Goal: Task Accomplishment & Management: Use online tool/utility

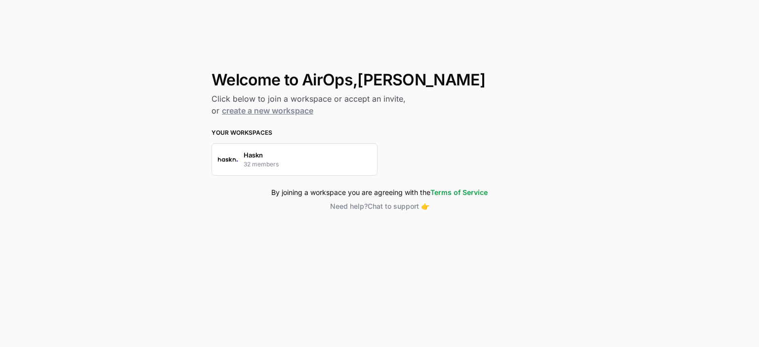
click at [315, 158] on div "Haskn 32 members" at bounding box center [295, 159] width 166 height 33
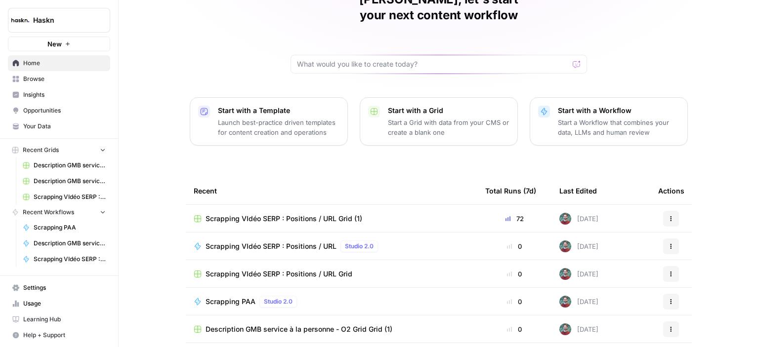
scroll to position [99, 0]
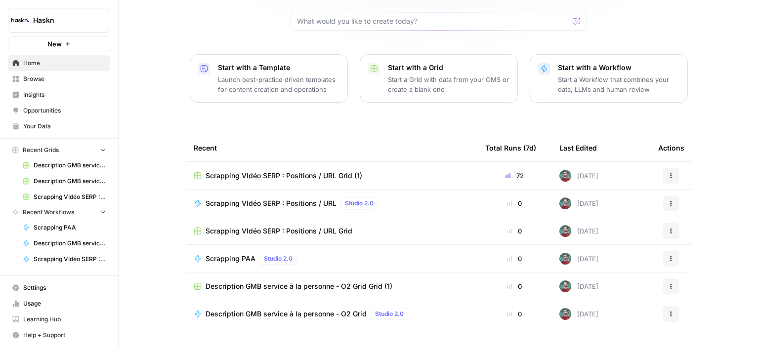
click at [393, 198] on div "Scrapping VIdéo SERP : Positions / URL Studio 2.0" at bounding box center [332, 204] width 276 height 12
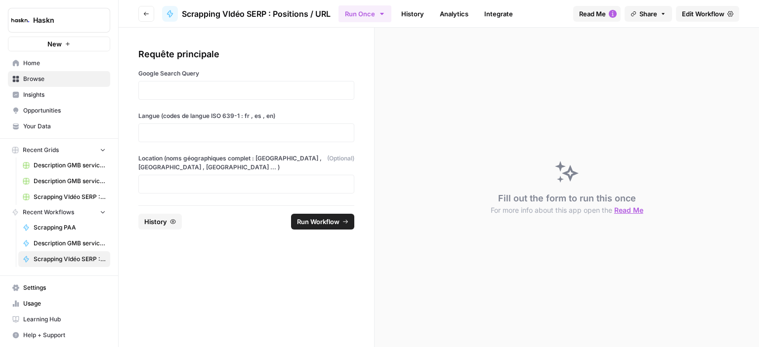
click at [142, 14] on button "Go back" at bounding box center [146, 14] width 16 height 16
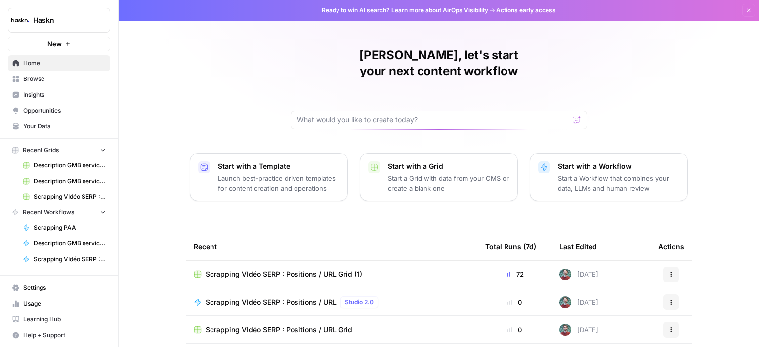
click at [85, 46] on button "New" at bounding box center [59, 44] width 102 height 15
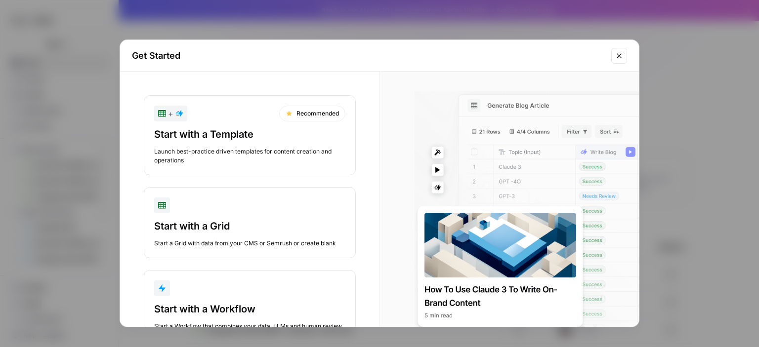
click at [622, 57] on icon "Close modal" at bounding box center [619, 56] width 8 height 8
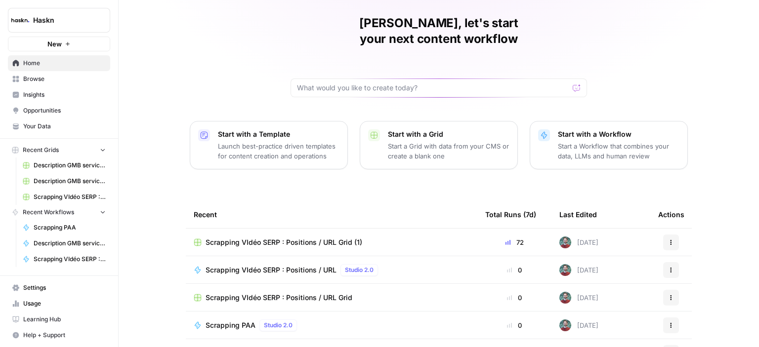
scroll to position [49, 0]
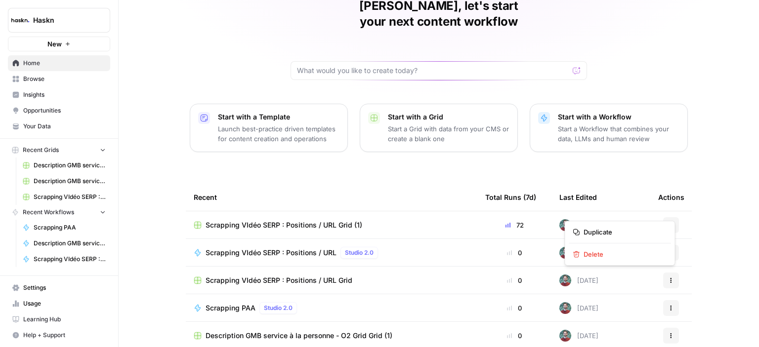
click at [663, 217] on button "Actions" at bounding box center [671, 225] width 16 height 16
click at [59, 150] on button "Recent Grids" at bounding box center [59, 150] width 102 height 15
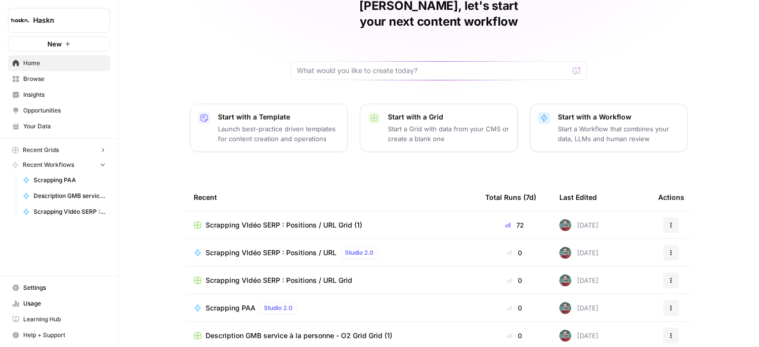
click at [53, 78] on span "Browse" at bounding box center [64, 79] width 83 height 9
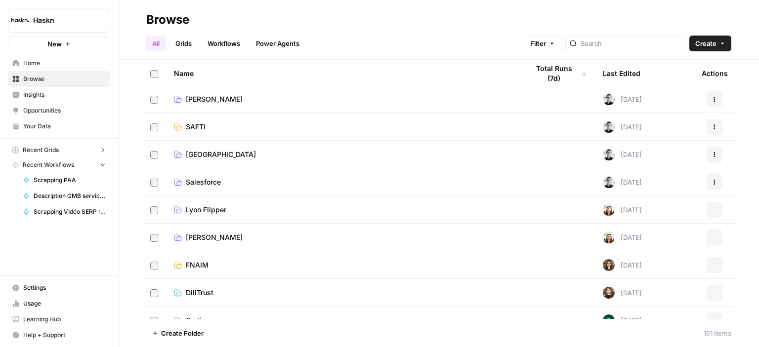
scroll to position [1285, 0]
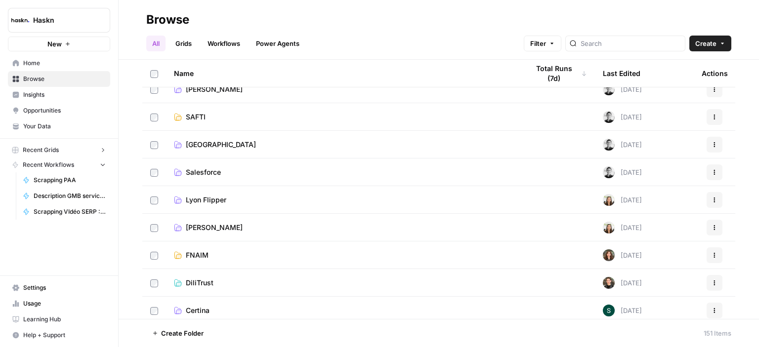
click at [188, 43] on link "Grids" at bounding box center [184, 44] width 28 height 16
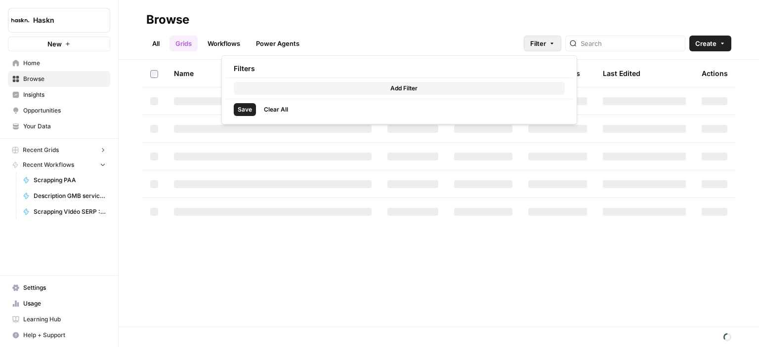
click at [561, 44] on button "Filter" at bounding box center [543, 44] width 38 height 16
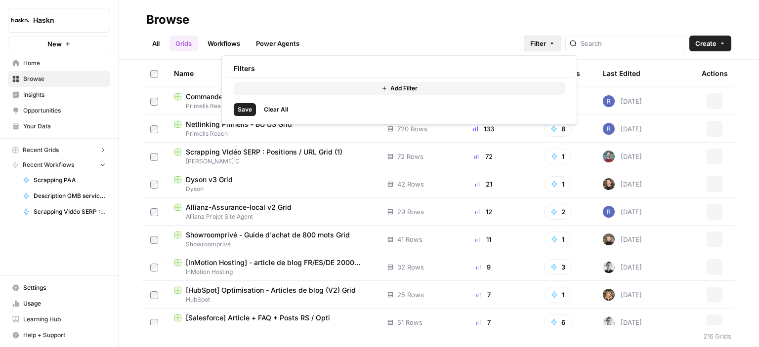
click at [328, 87] on button "Add Filter" at bounding box center [399, 88] width 331 height 13
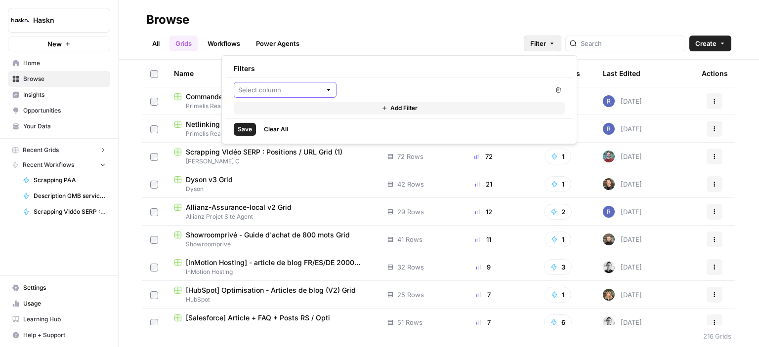
click at [307, 94] on input "text" at bounding box center [279, 90] width 83 height 10
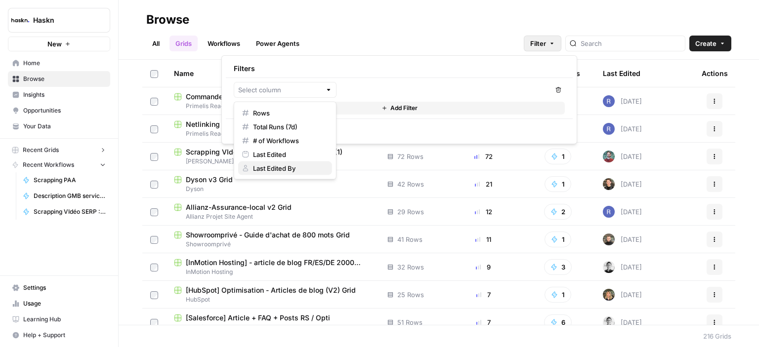
click at [288, 168] on span "Last Edited By" at bounding box center [288, 169] width 71 height 10
type input "Last Edited By"
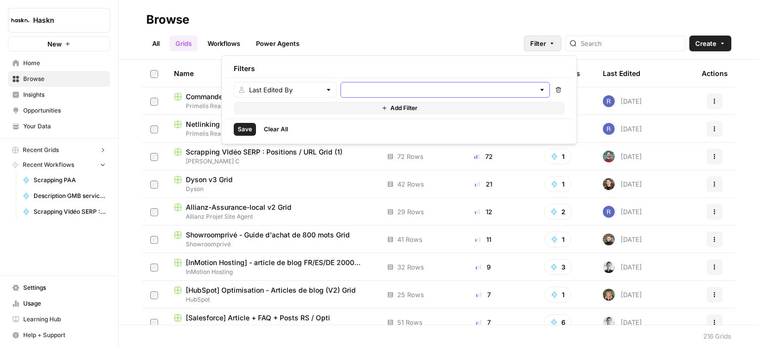
click at [359, 90] on input "text" at bounding box center [440, 90] width 190 height 10
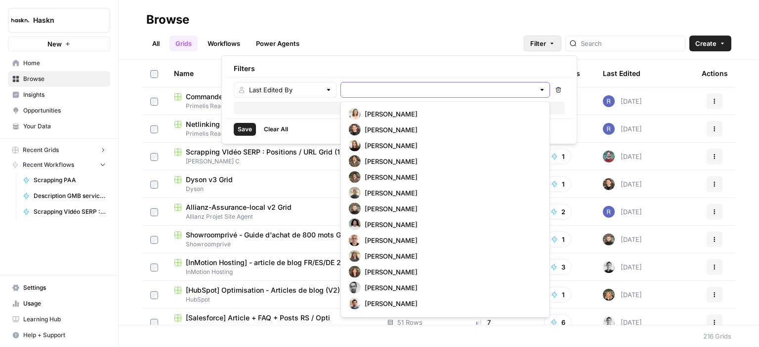
click at [404, 92] on input "text" at bounding box center [440, 90] width 190 height 10
click at [389, 90] on input "text" at bounding box center [440, 90] width 190 height 10
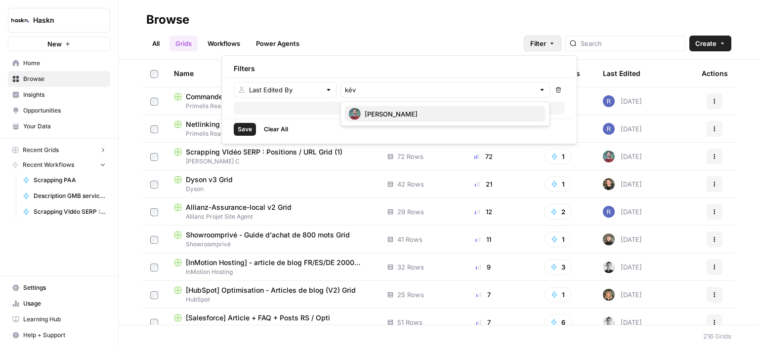
click at [396, 110] on span "Kévin Caillebotte" at bounding box center [451, 114] width 173 height 10
type input "Kévin Caillebotte"
click at [245, 132] on span "Save" at bounding box center [245, 131] width 14 height 9
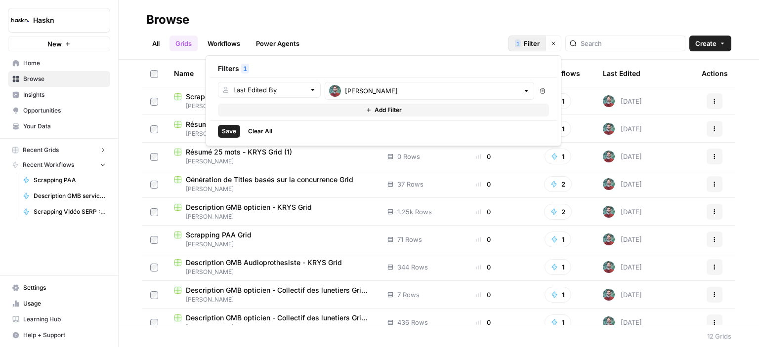
click at [637, 25] on div "Browse" at bounding box center [438, 20] width 585 height 16
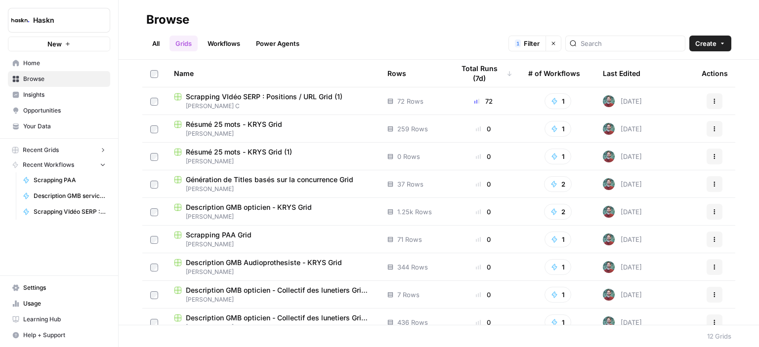
click at [595, 38] on div at bounding box center [625, 44] width 120 height 16
click at [712, 102] on icon "button" at bounding box center [715, 101] width 6 height 6
click at [638, 159] on span "Move To" at bounding box center [663, 161] width 79 height 10
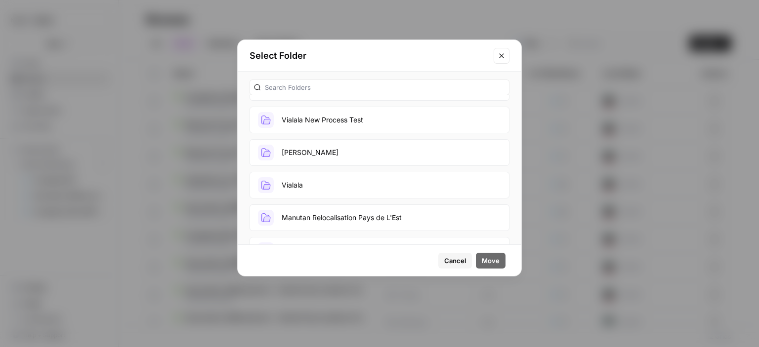
scroll to position [99, 0]
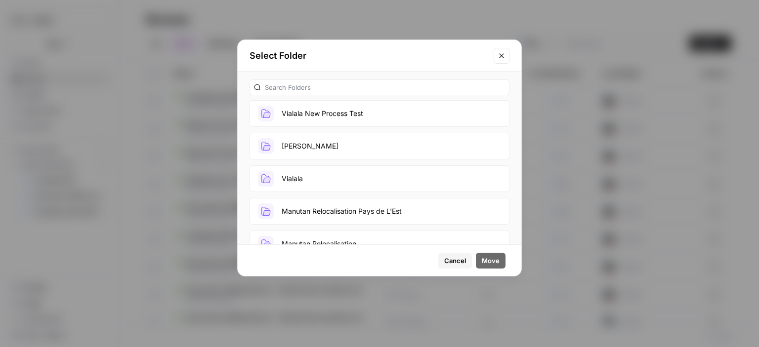
click at [331, 146] on button "Kevin C GRID" at bounding box center [380, 146] width 260 height 27
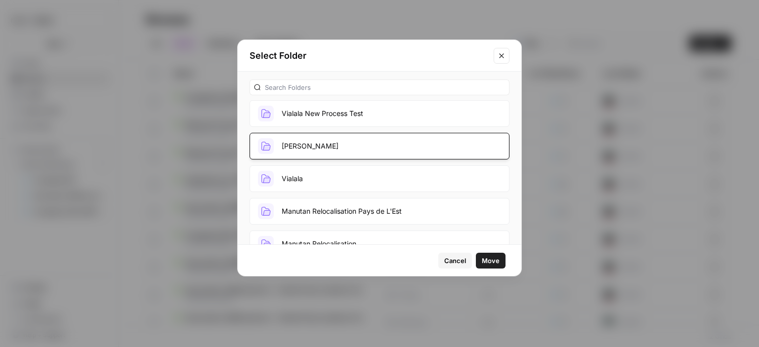
click at [494, 260] on span "Move" at bounding box center [491, 261] width 18 height 10
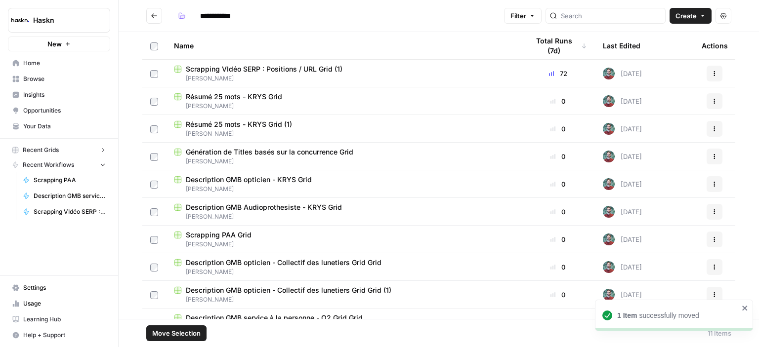
click at [154, 108] on td at bounding box center [154, 100] width 24 height 27
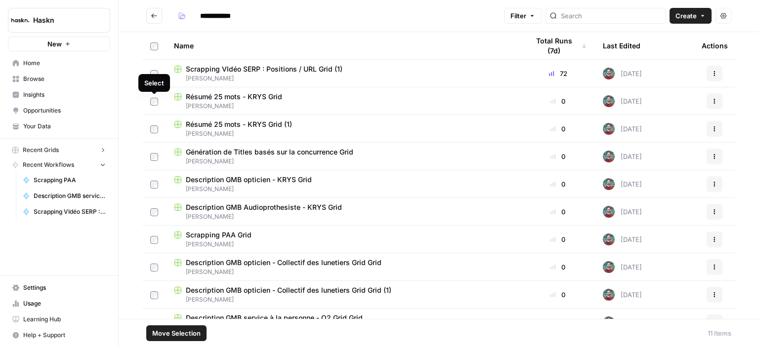
click at [152, 50] on div at bounding box center [154, 45] width 8 height 27
click at [190, 334] on span "Move Selection" at bounding box center [176, 334] width 48 height 10
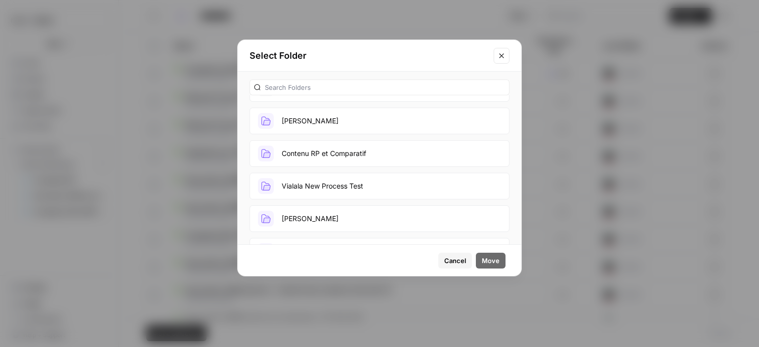
scroll to position [49, 0]
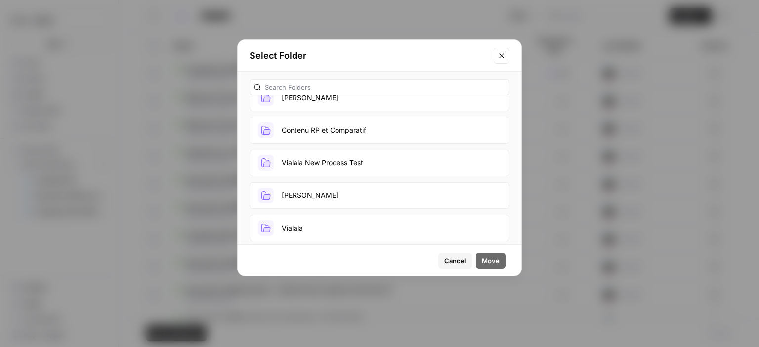
click at [335, 187] on button "Kevin C GRID" at bounding box center [380, 195] width 260 height 27
click at [493, 259] on span "Move" at bounding box center [491, 261] width 18 height 10
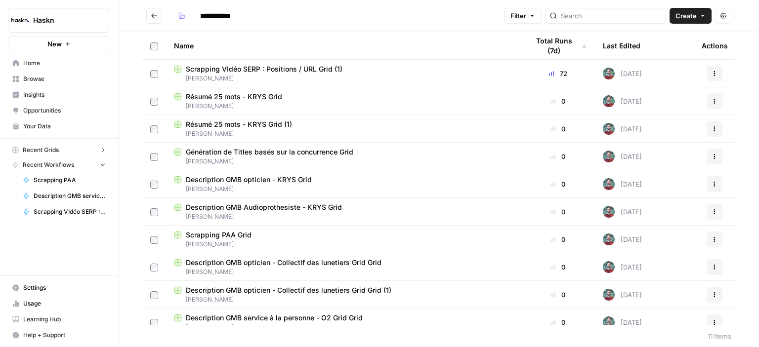
click at [56, 64] on span "Home" at bounding box center [64, 63] width 83 height 9
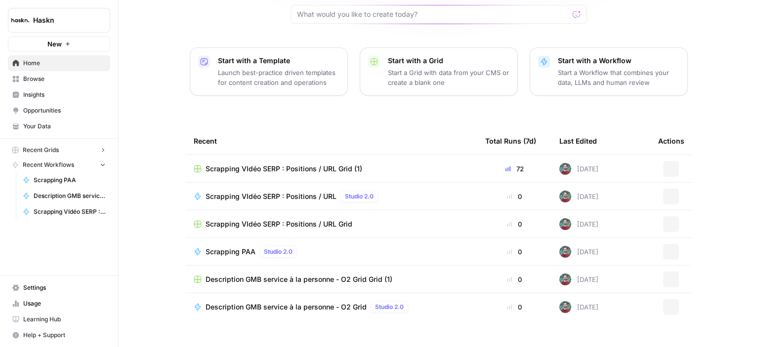
scroll to position [107, 0]
click at [45, 80] on span "Browse" at bounding box center [64, 79] width 83 height 9
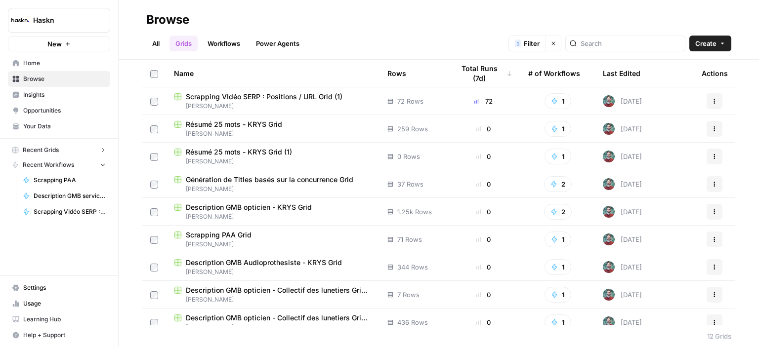
scroll to position [94, 0]
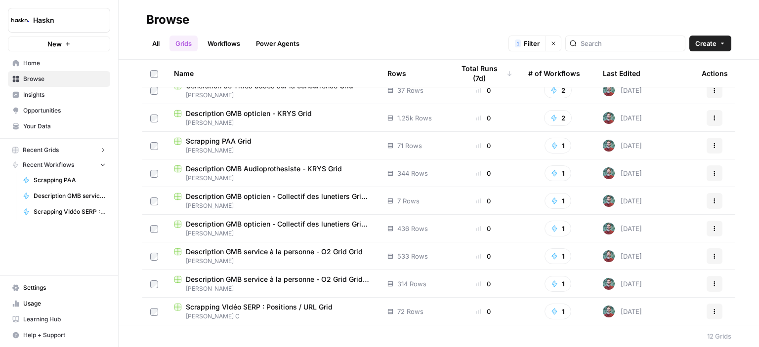
click at [149, 40] on link "All" at bounding box center [155, 44] width 19 height 16
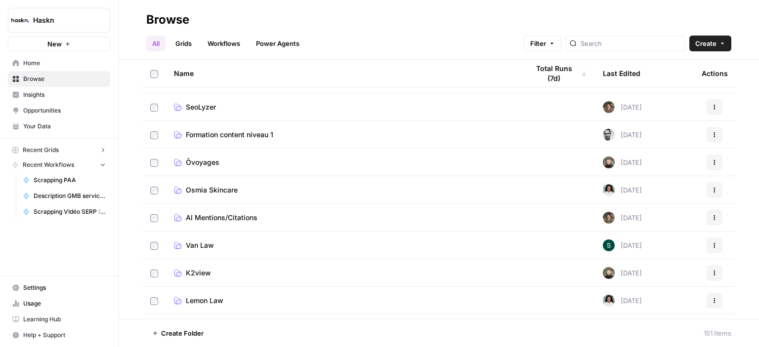
scroll to position [1977, 0]
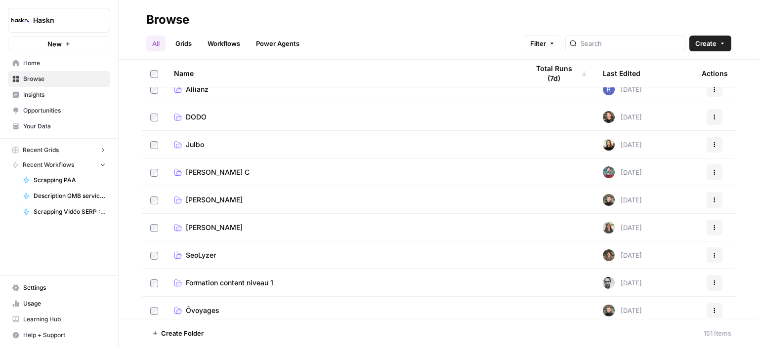
click at [231, 174] on link "Kévin C" at bounding box center [343, 173] width 339 height 10
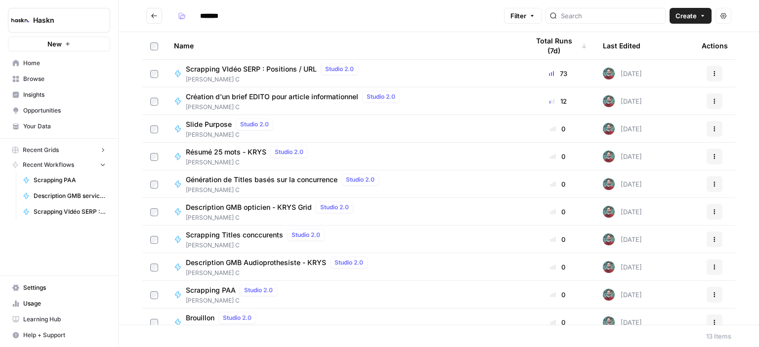
click at [706, 18] on button "Create" at bounding box center [691, 16] width 42 height 16
click at [686, 18] on span "Create" at bounding box center [686, 16] width 21 height 10
click at [648, 51] on span "Workflow" at bounding box center [671, 53] width 55 height 10
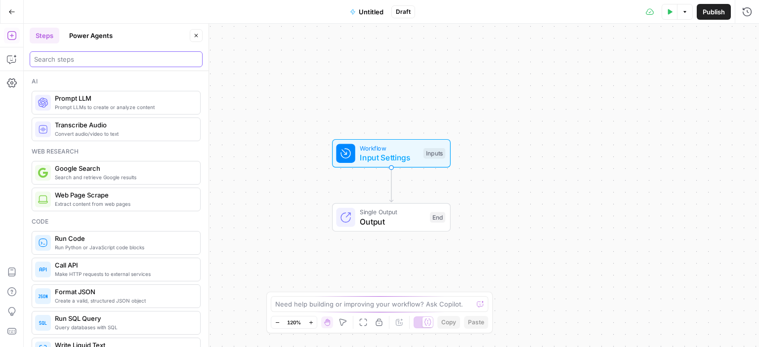
click at [91, 59] on input "search" at bounding box center [116, 59] width 164 height 10
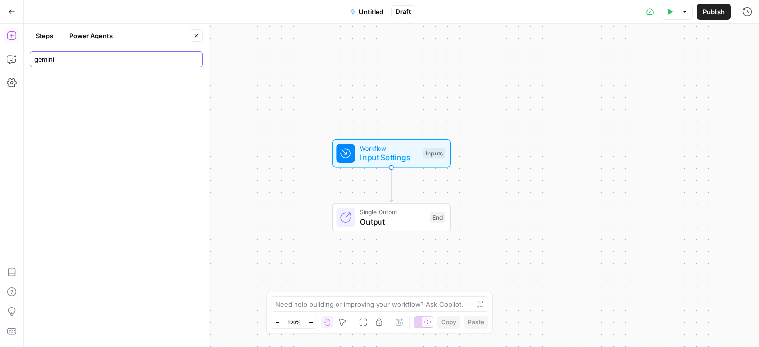
type input "gemin"
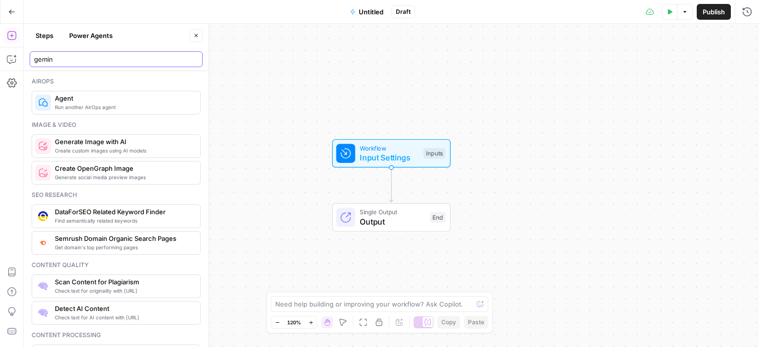
click at [193, 59] on input "gemin" at bounding box center [116, 59] width 164 height 10
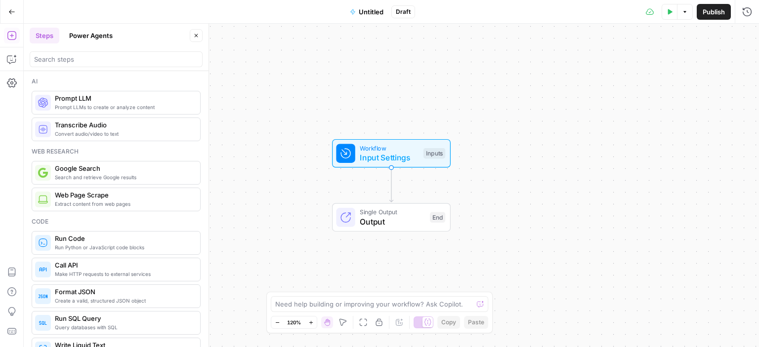
click at [93, 37] on button "Power Agents" at bounding box center [90, 36] width 55 height 16
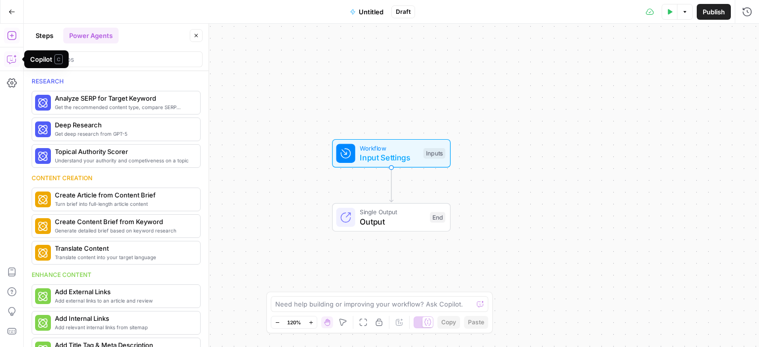
click at [14, 60] on icon "button" at bounding box center [12, 59] width 10 height 10
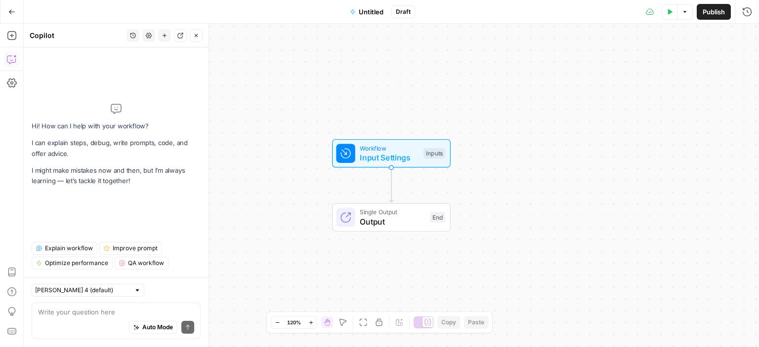
click at [87, 312] on textarea at bounding box center [116, 312] width 156 height 10
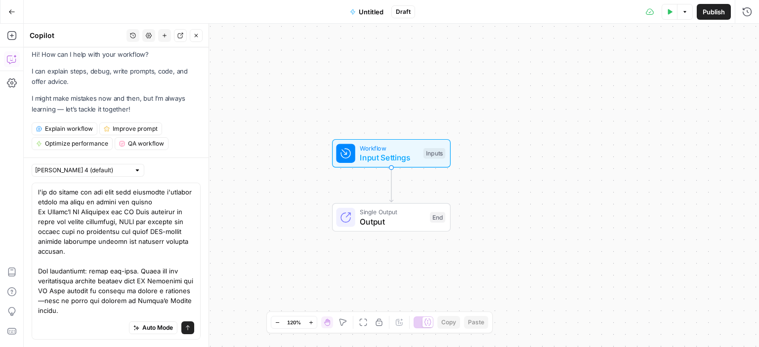
scroll to position [4, 0]
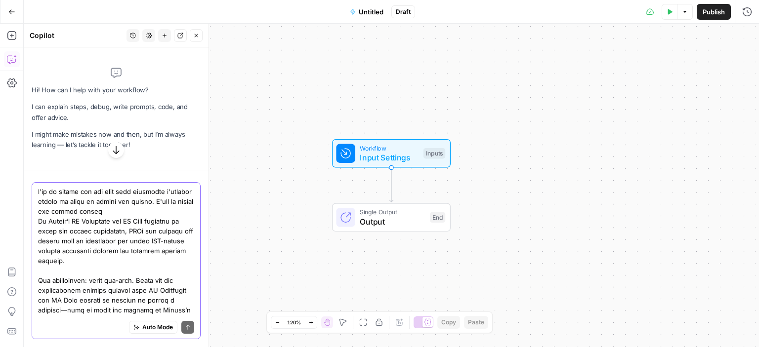
scroll to position [24, 0]
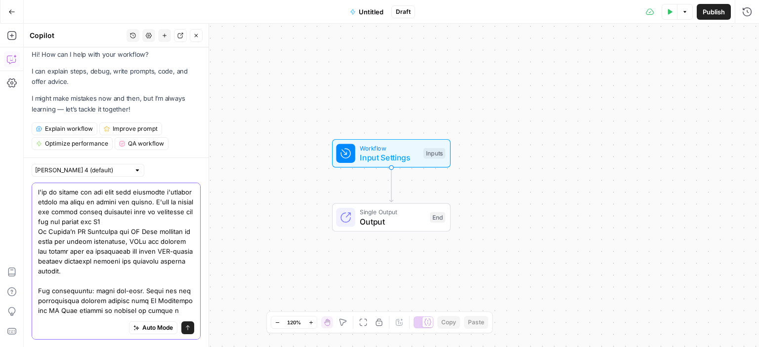
type textarea "j'ai ce script qui est fait pour screaming j'aimerai mettre en place ce script …"
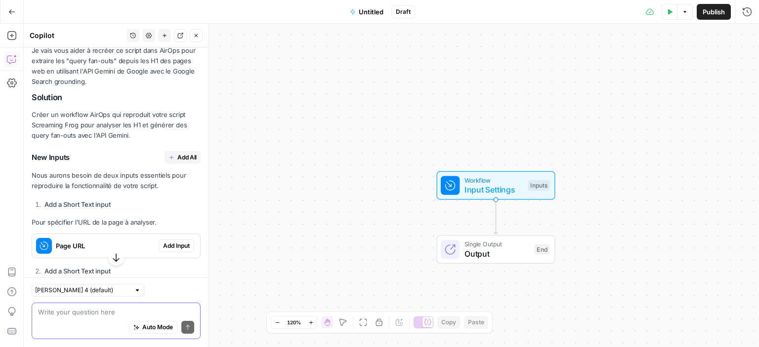
scroll to position [1107, 0]
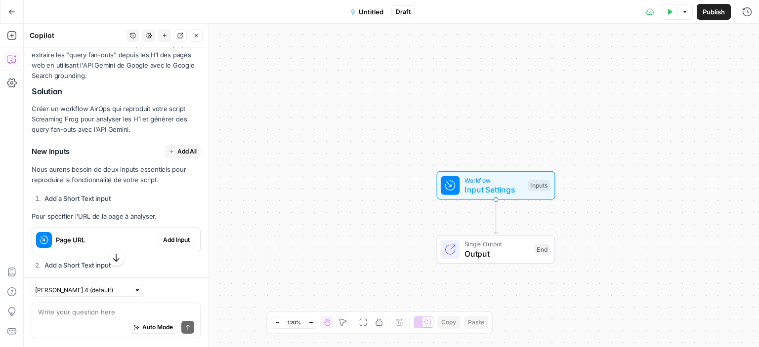
click at [177, 147] on span "Add All" at bounding box center [186, 151] width 19 height 9
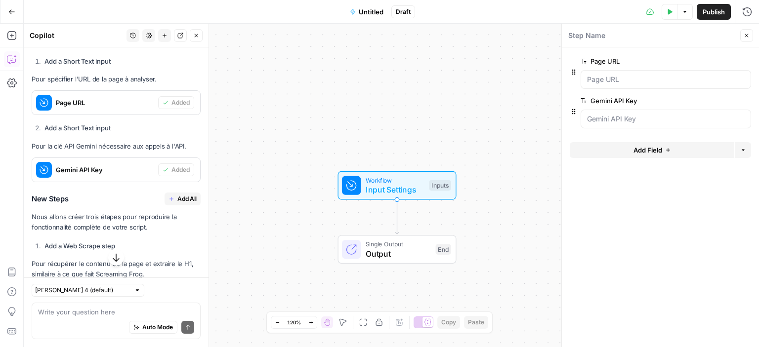
scroll to position [1269, 0]
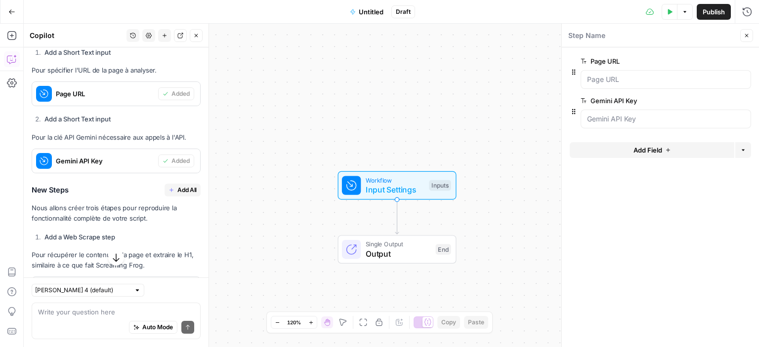
click at [178, 186] on span "Add All" at bounding box center [186, 190] width 19 height 9
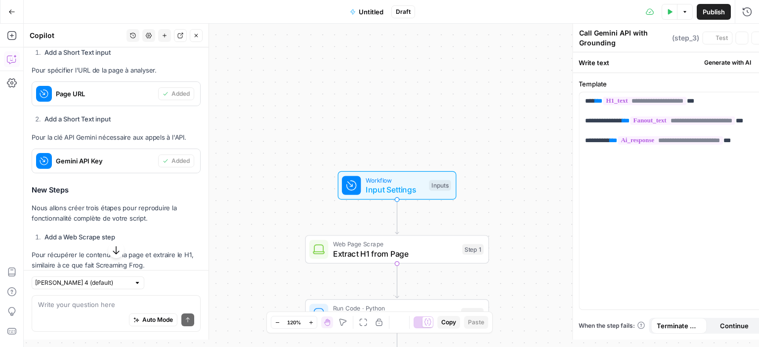
type textarea "Format Final Output"
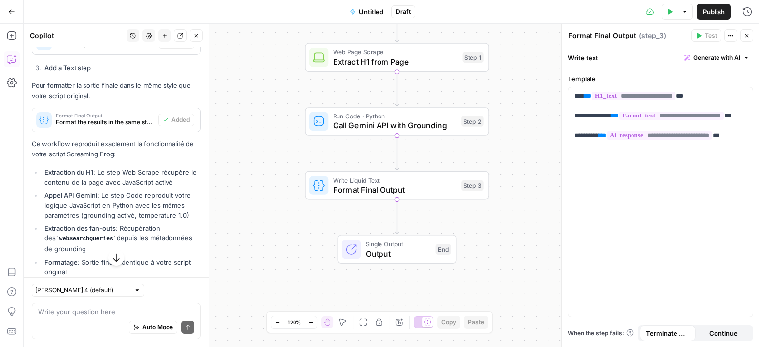
scroll to position [1593, 0]
click at [432, 69] on div "Web Page Scrape Extract H1 from Page Step 1 Copy step Delete step Add Note Test" at bounding box center [397, 57] width 184 height 29
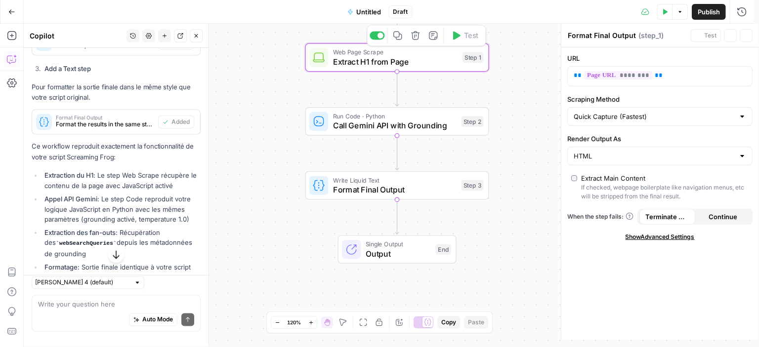
type textarea "Extract H1 from Page"
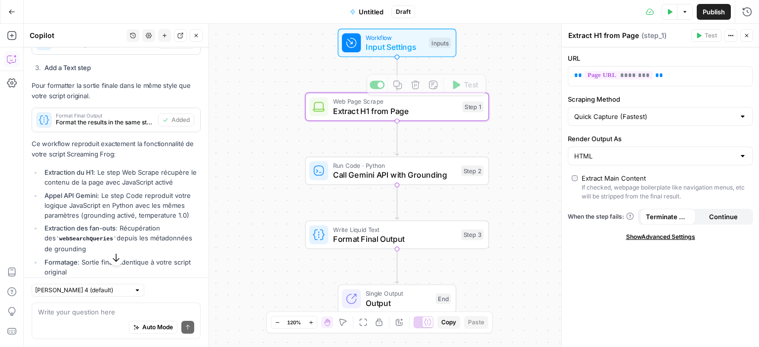
click at [427, 53] on div "Workflow Input Settings Inputs Test Step" at bounding box center [397, 43] width 119 height 29
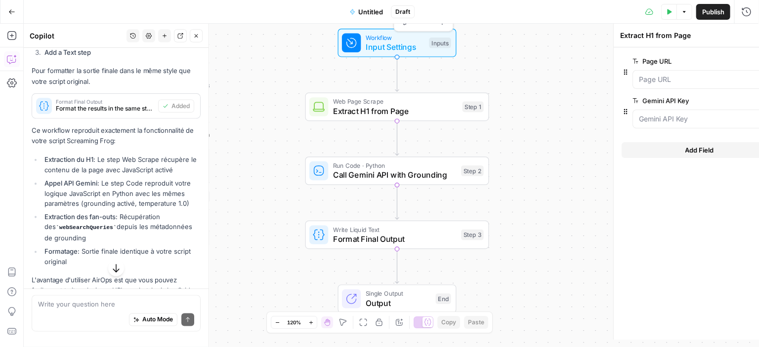
type textarea "Inputs"
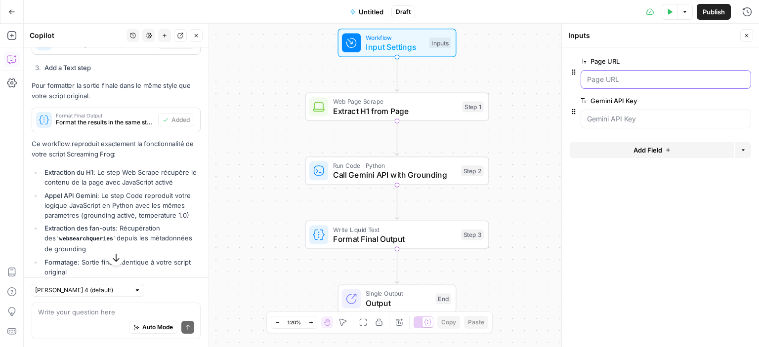
click at [621, 78] on URL "Page URL" at bounding box center [666, 80] width 158 height 10
click at [627, 116] on Key "Gemini API Key" at bounding box center [666, 119] width 158 height 10
click at [618, 118] on Key "Gemini API Key" at bounding box center [666, 119] width 158 height 10
click at [627, 119] on Key "Gemini API Key" at bounding box center [666, 119] width 158 height 10
click at [630, 119] on Key "Gemini API Key" at bounding box center [666, 119] width 158 height 10
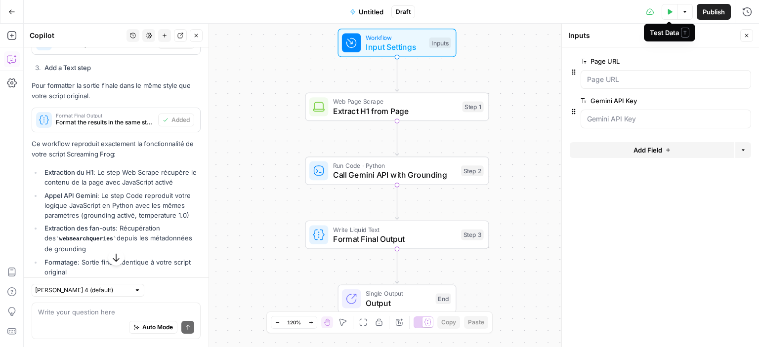
click at [669, 11] on icon "button" at bounding box center [670, 11] width 4 height 5
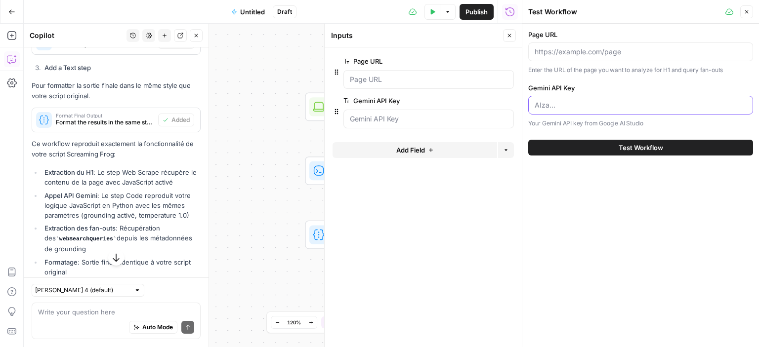
click at [574, 105] on input "Gemini API Key" at bounding box center [641, 105] width 212 height 10
paste input "[SECURITY_DATA]"
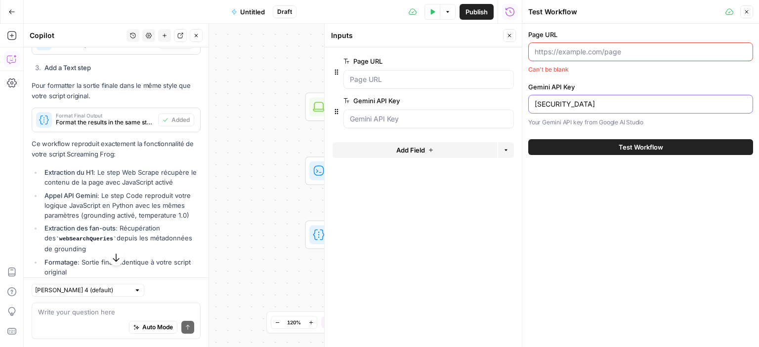
type input "[SECURITY_DATA]"
click at [597, 51] on input "Page URL" at bounding box center [641, 52] width 212 height 10
paste input "https://bien-estimer-safti.fr/"
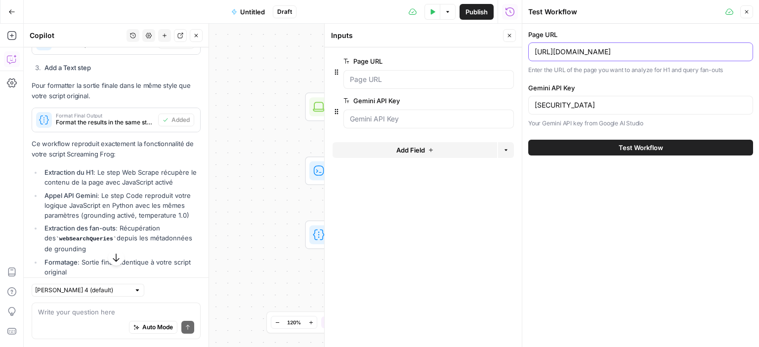
type input "https://bien-estimer-safti.fr/"
click at [630, 150] on span "Test Workflow" at bounding box center [641, 148] width 44 height 10
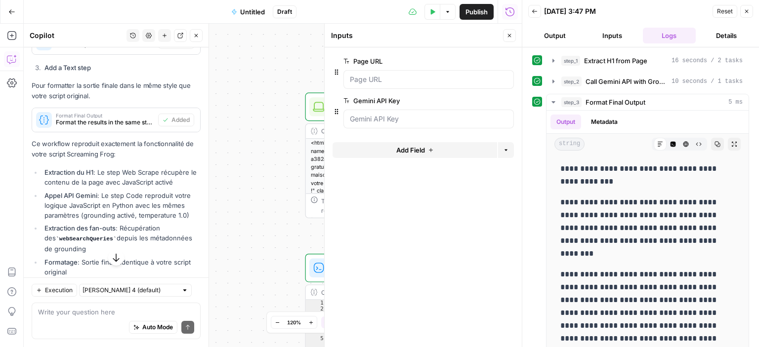
click at [272, 135] on div "**********" at bounding box center [273, 186] width 498 height 324
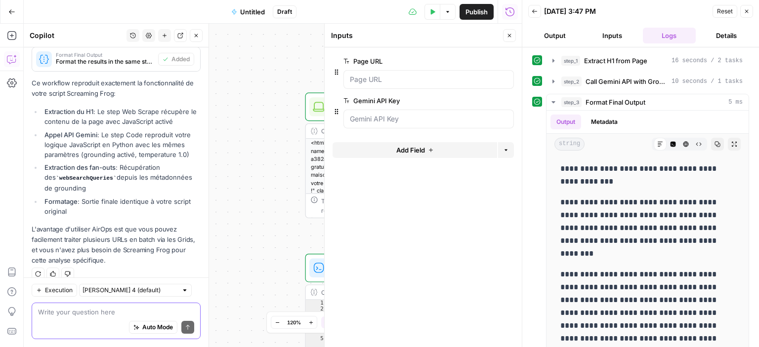
click at [94, 313] on textarea at bounding box center [116, 312] width 156 height 10
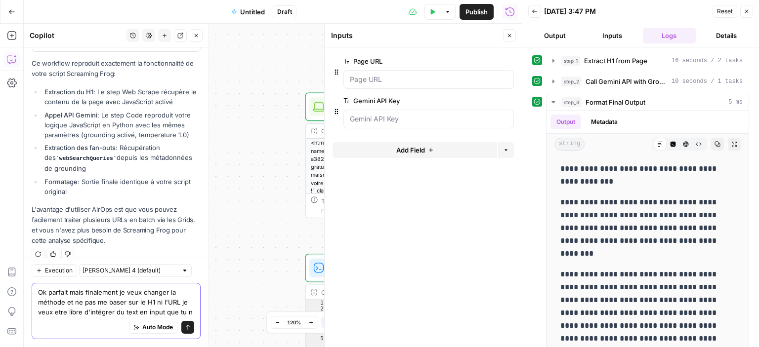
scroll to position [1684, 0]
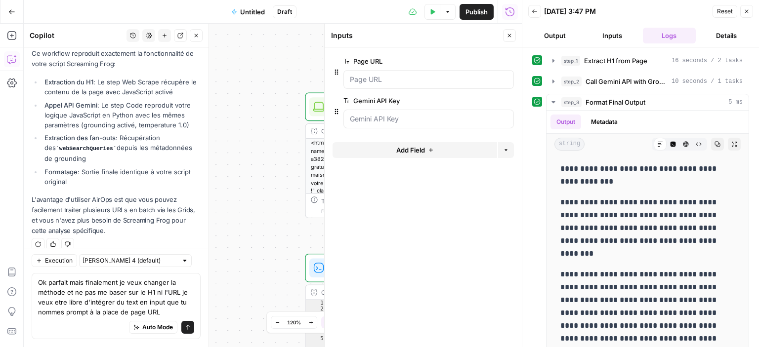
click at [507, 35] on icon "button" at bounding box center [510, 36] width 6 height 6
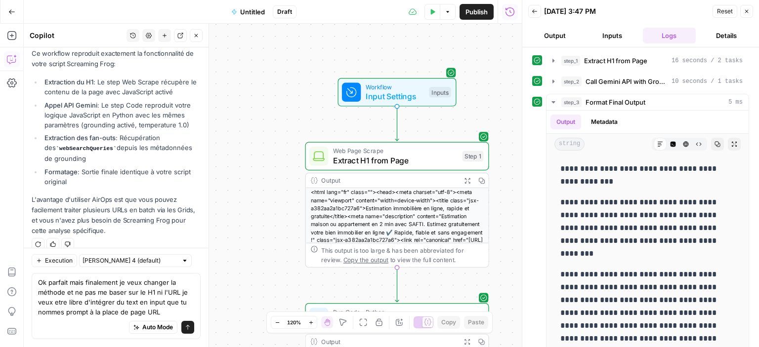
click at [168, 315] on div "Auto Mode will automatically modify and execute the workflow" at bounding box center [145, 303] width 153 height 27
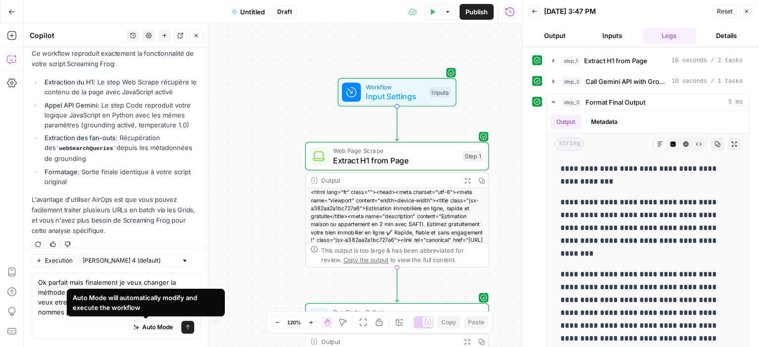
click at [79, 324] on div "Auto Mode Send" at bounding box center [116, 328] width 156 height 22
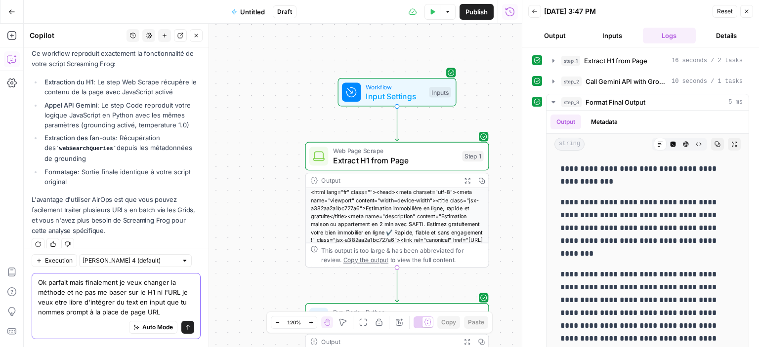
click at [170, 310] on textarea "Ok parfait mais finalement je veux changer la méthode et ne pas me baser sur le…" at bounding box center [116, 298] width 156 height 40
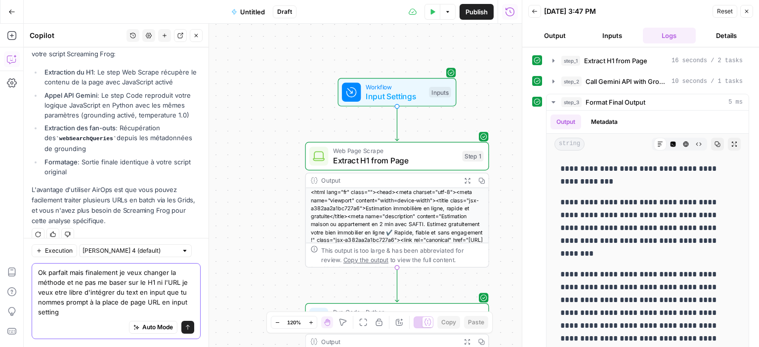
type textarea "Ok parfait mais finalement je veux changer la méthode et ne pas me baser sur le…"
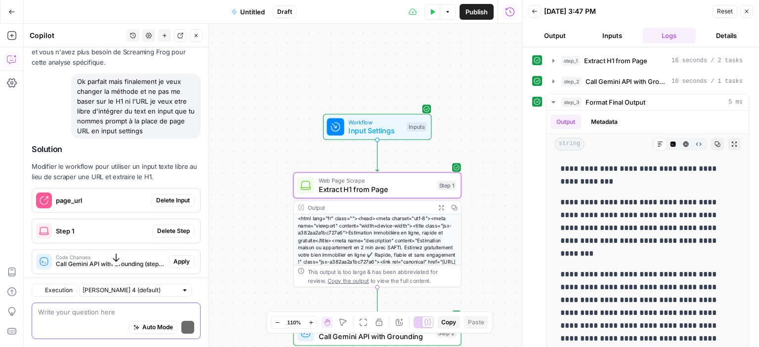
scroll to position [1875, 0]
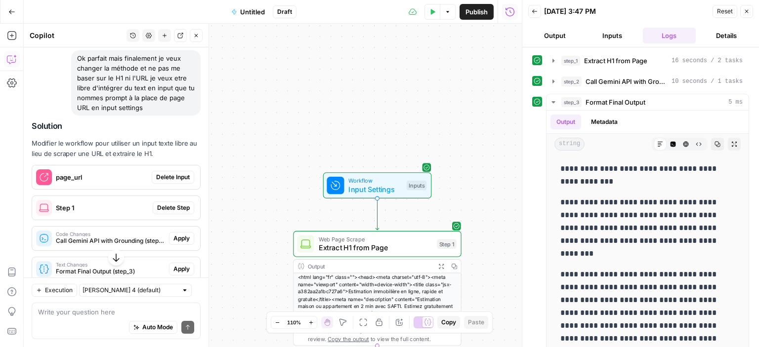
click at [166, 173] on span "Delete Input" at bounding box center [173, 177] width 34 height 9
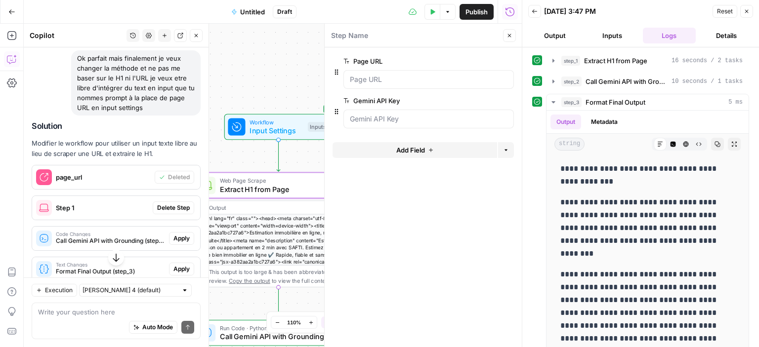
click at [163, 204] on span "Delete Step" at bounding box center [173, 208] width 33 height 9
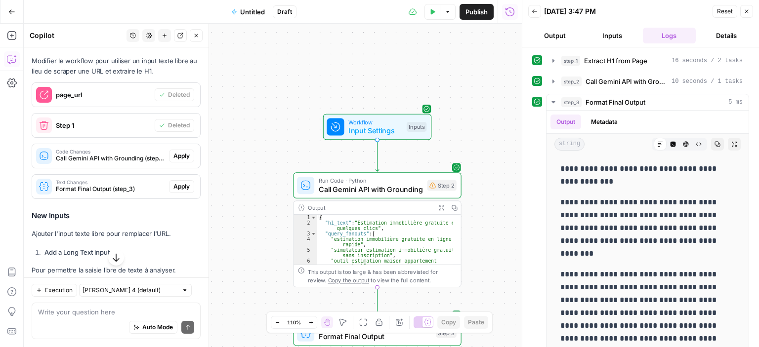
scroll to position [1974, 0]
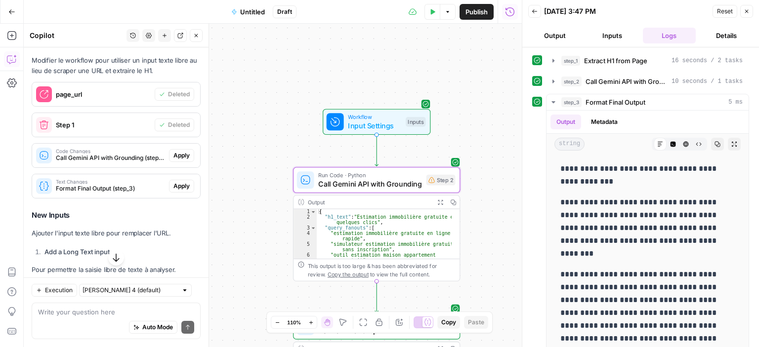
click at [173, 151] on span "Apply" at bounding box center [181, 155] width 16 height 9
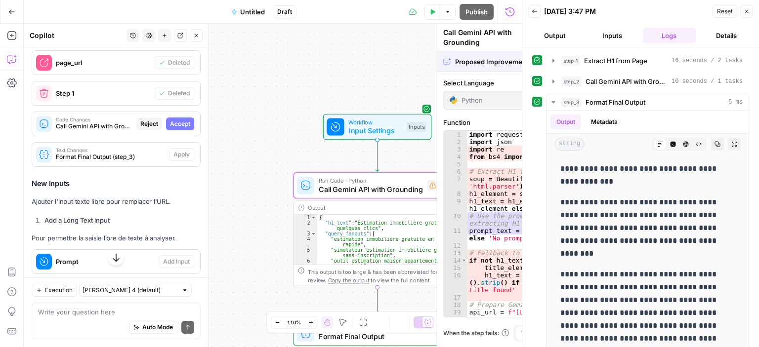
scroll to position [1943, 0]
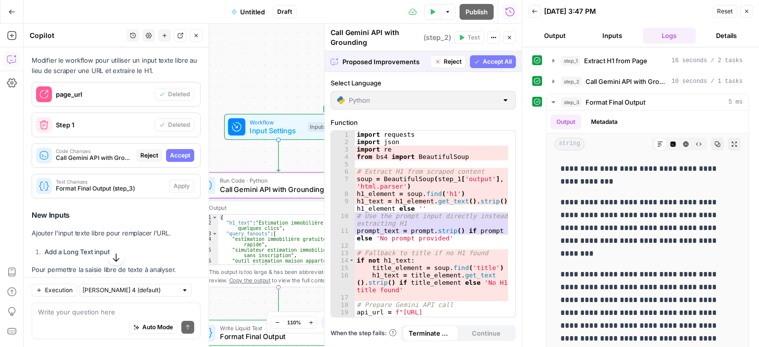
click at [172, 151] on span "Accept" at bounding box center [180, 155] width 20 height 9
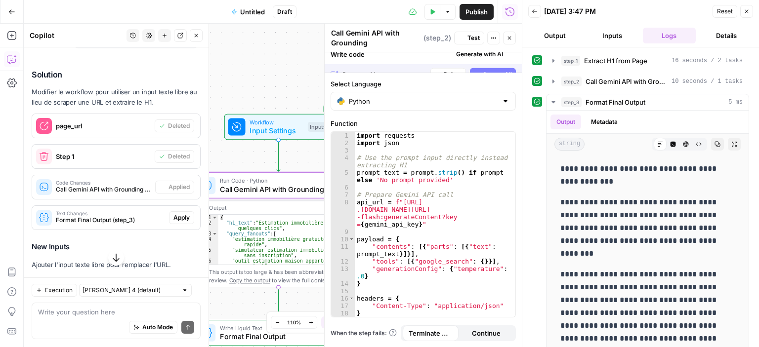
scroll to position [1974, 0]
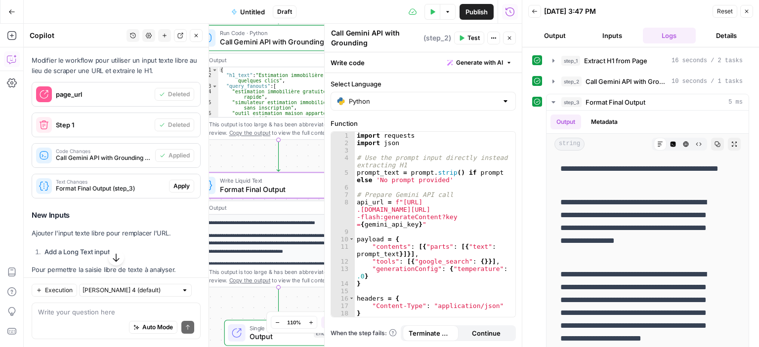
click at [176, 182] on span "Apply" at bounding box center [181, 186] width 16 height 9
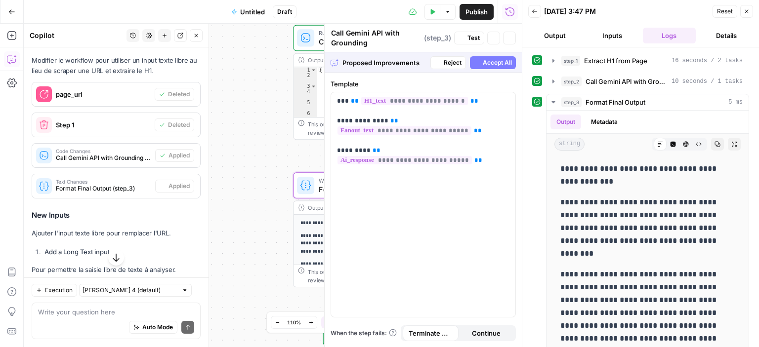
type textarea "Format Final Output"
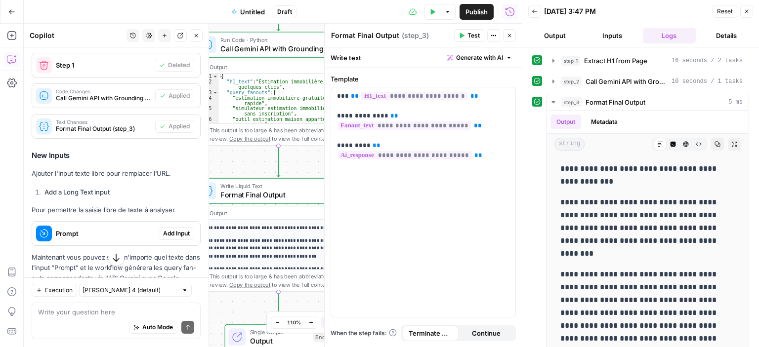
scroll to position [2072, 0]
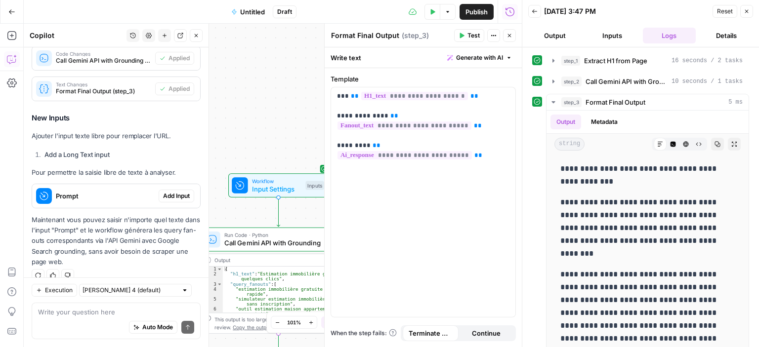
click at [163, 192] on span "Add Input" at bounding box center [176, 196] width 27 height 9
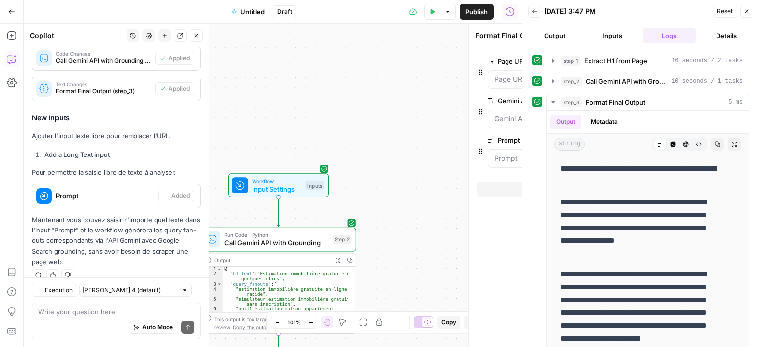
type textarea "Inputs"
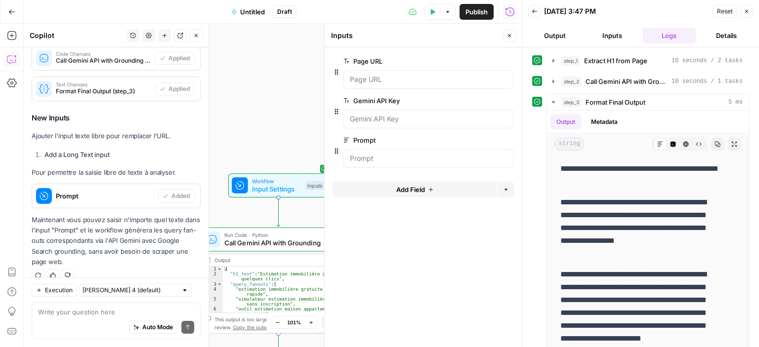
click at [280, 110] on div "Workflow Input Settings Inputs Test Step Run Code · Python Call Gemini API with…" at bounding box center [273, 186] width 498 height 324
click at [511, 63] on button "Delete group" at bounding box center [508, 61] width 12 height 12
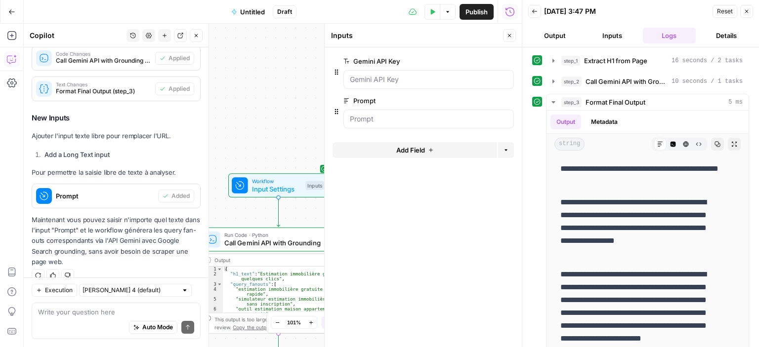
click at [279, 112] on div "Workflow Input Settings Inputs Run Code · Python Call Gemini API with Grounding…" at bounding box center [273, 186] width 498 height 324
click at [384, 88] on div at bounding box center [428, 79] width 170 height 19
click at [434, 12] on icon "button" at bounding box center [432, 12] width 6 height 6
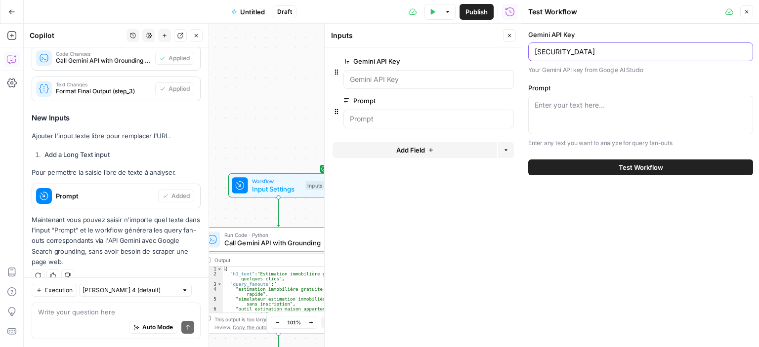
click at [601, 54] on input "[SECURITY_DATA]" at bounding box center [641, 52] width 212 height 10
click at [563, 111] on div "Enter your text here..." at bounding box center [640, 115] width 225 height 39
type textarea "ou acheter un sac maje"
click at [601, 168] on button "Test Workflow" at bounding box center [640, 168] width 225 height 16
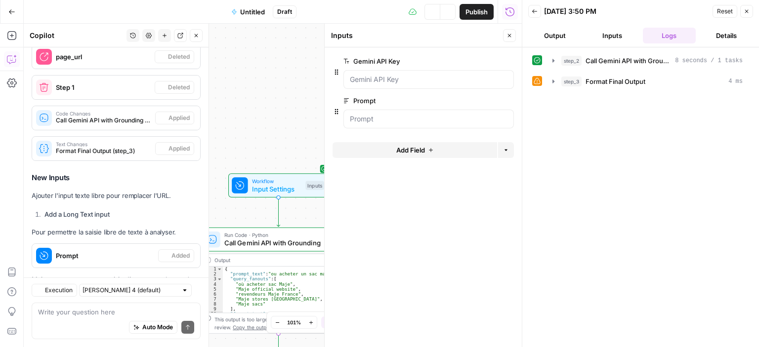
scroll to position [2072, 0]
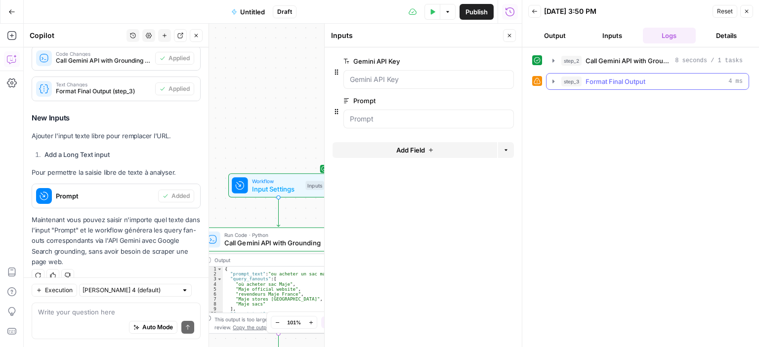
click at [553, 85] on icon "button" at bounding box center [554, 82] width 8 height 8
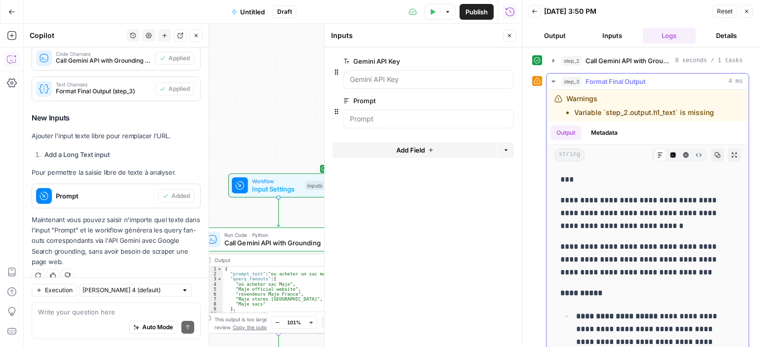
drag, startPoint x: 715, startPoint y: 113, endPoint x: 567, endPoint y: 98, distance: 148.5
click at [567, 98] on div "Warnings Variable `step_2.output.h1_text` is missing" at bounding box center [640, 106] width 173 height 24
copy div "Warnings Variable `step_2.output.h1_text` is missing"
click at [80, 311] on textarea at bounding box center [116, 312] width 156 height 10
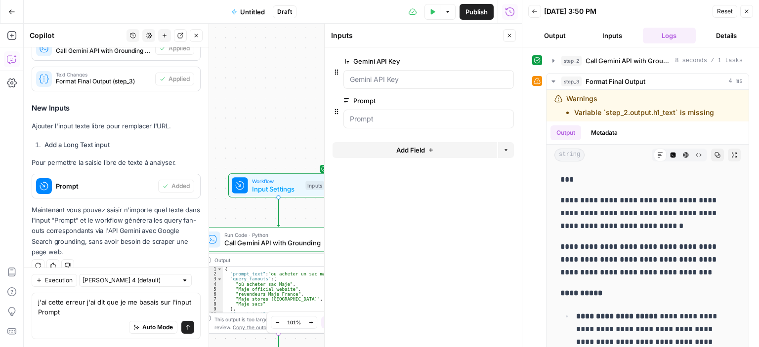
drag, startPoint x: 173, startPoint y: 257, endPoint x: 132, endPoint y: 242, distance: 43.8
click at [132, 242] on div "Solution Modifier le workflow pour utiliser un input texte libre au lieu de scr…" at bounding box center [116, 102] width 169 height 342
click at [96, 312] on textarea "j'ai cette erreur j'ai dit que je me basais sur l'input Prompt" at bounding box center [116, 308] width 156 height 20
click at [81, 314] on textarea "j'ai cette erreur j'ai dit que je me basais sur l'input Prompt" at bounding box center [116, 308] width 156 height 20
click at [85, 312] on textarea "j'ai cette erreur j'ai dit que je me basais sur l'input Prompt" at bounding box center [116, 308] width 156 height 20
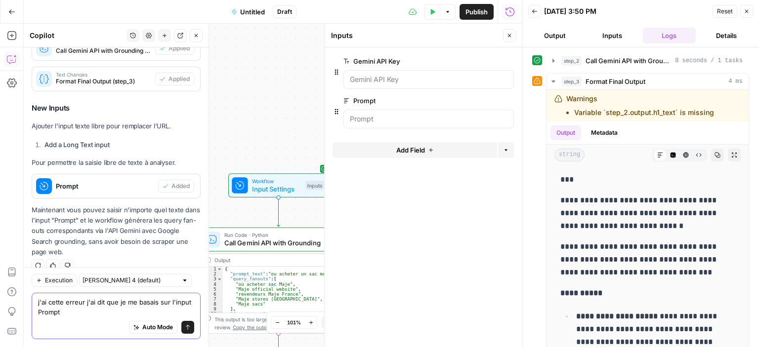
click at [103, 309] on textarea "j'ai cette erreur j'ai dit que je me basais sur l'input Prompt" at bounding box center [116, 308] width 156 height 20
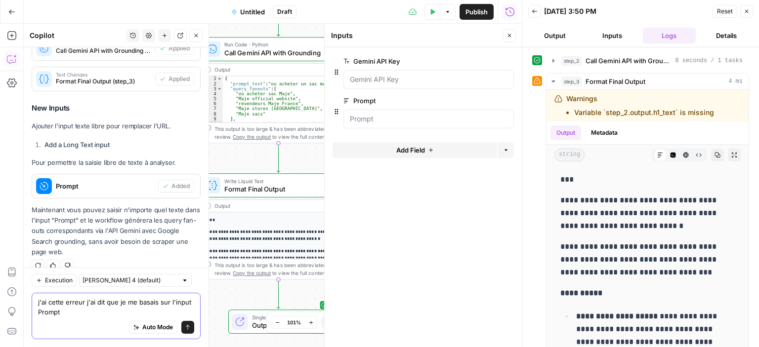
click at [96, 309] on textarea "j'ai cette erreur j'ai dit que je me basais sur l'input Prompt" at bounding box center [116, 308] width 156 height 20
paste textarea "Warnings Variable `step_2.output.h1_text` is missing"
click at [85, 302] on textarea "j'ai cette erreur j'ai dit que je me basais sur l'input Prompt" at bounding box center [116, 308] width 156 height 20
paste textarea "Warnings Variable `step_2.output.h1_text` is missing"
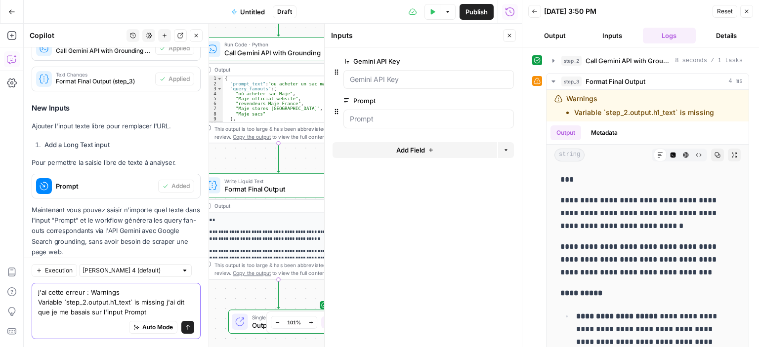
scroll to position [2091, 0]
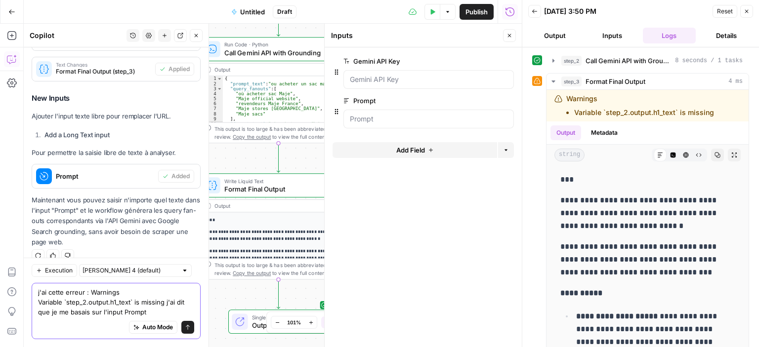
click at [153, 312] on textarea "j'ai cette erreur : Warnings Variable `step_2.output.h1_text` is missing j'ai d…" at bounding box center [116, 303] width 156 height 30
click at [154, 314] on textarea "j'ai cette erreur : Warnings Variable `step_2.output.h1_text` is missing j'ai d…" at bounding box center [116, 303] width 156 height 30
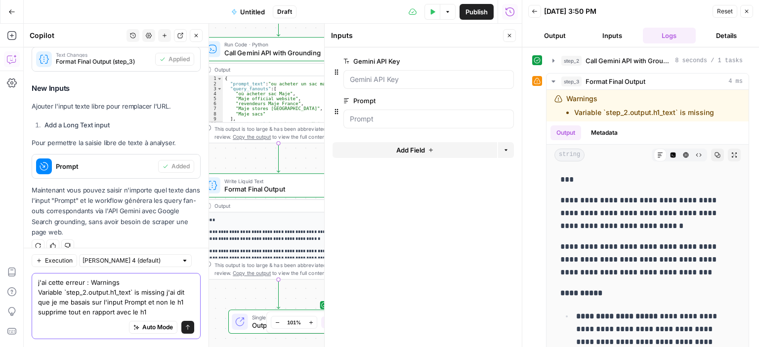
type textarea "j'ai cette erreur : Warnings Variable `step_2.output.h1_text` is missing j'ai d…"
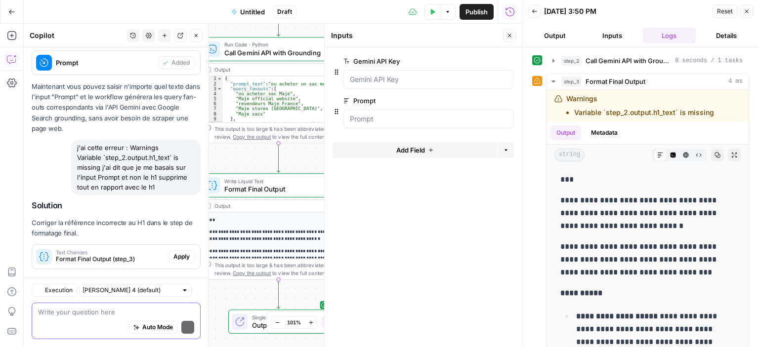
scroll to position [2276, 0]
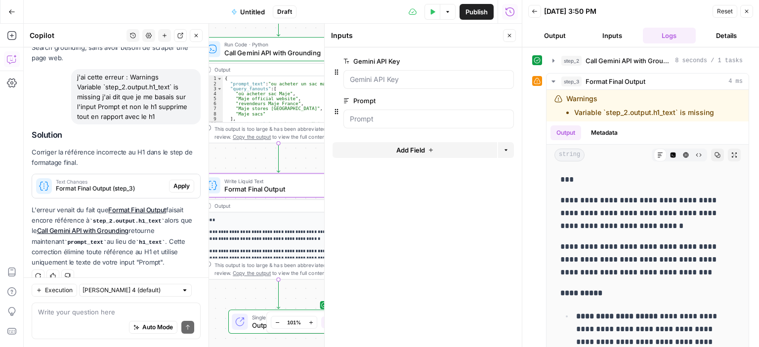
click at [174, 182] on span "Apply" at bounding box center [181, 186] width 16 height 9
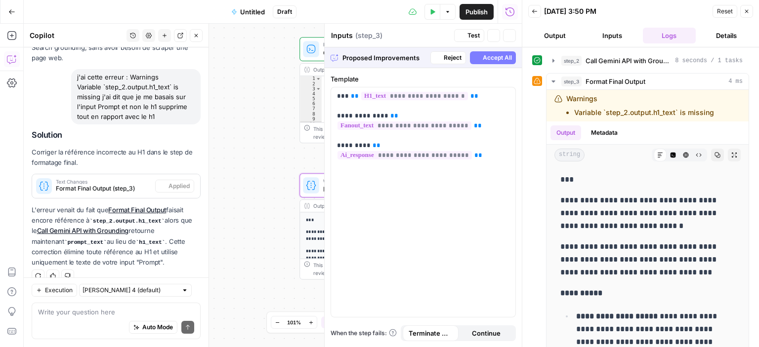
type textarea "Format Final Output"
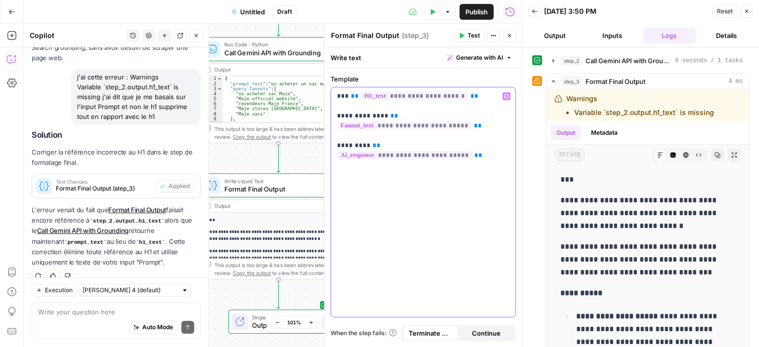
drag, startPoint x: 458, startPoint y: 93, endPoint x: 330, endPoint y: 96, distance: 128.5
click at [330, 96] on div "**********" at bounding box center [423, 207] width 197 height 279
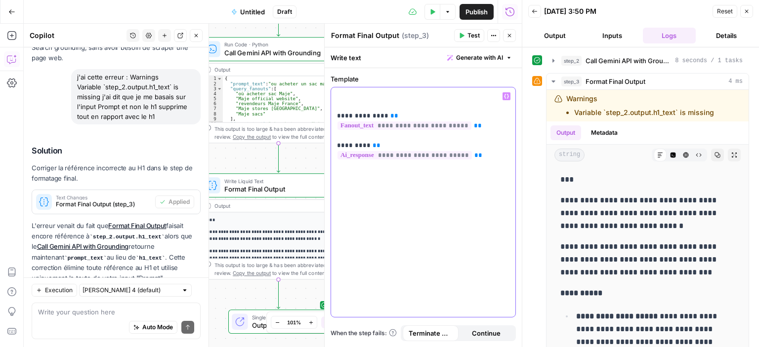
scroll to position [2292, 0]
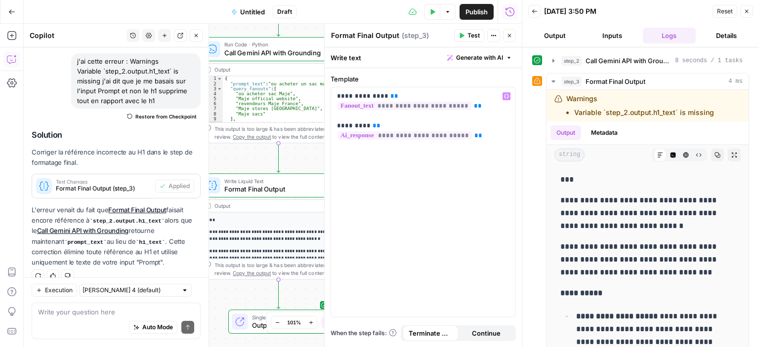
click at [295, 158] on div "Workflow Input Settings Inputs Run Code · Python Call Gemini API with Grounding…" at bounding box center [273, 186] width 498 height 324
click at [471, 33] on span "Test" at bounding box center [474, 35] width 12 height 9
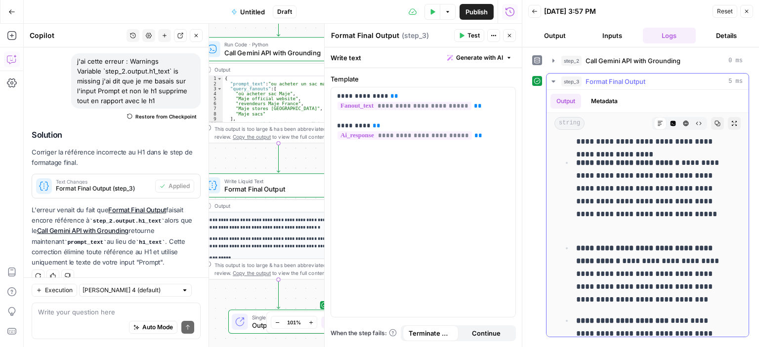
scroll to position [0, 0]
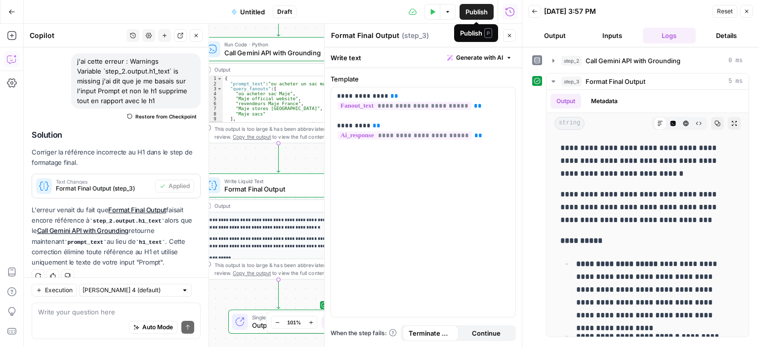
click at [430, 7] on button "Test Data" at bounding box center [433, 12] width 16 height 16
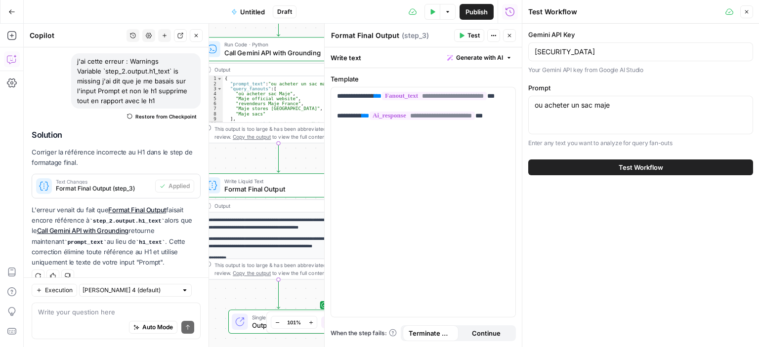
click at [621, 170] on span "Test Workflow" at bounding box center [641, 168] width 44 height 10
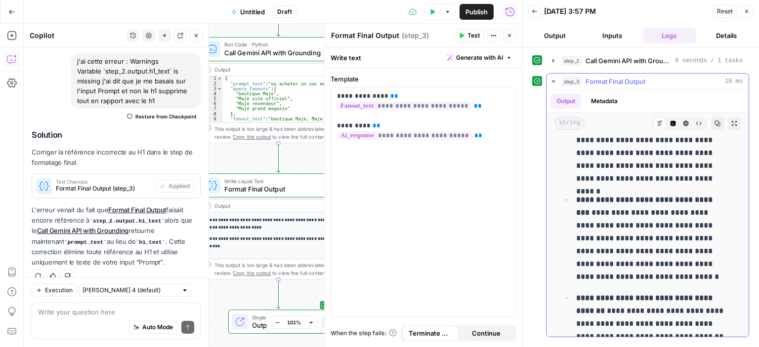
scroll to position [382, 0]
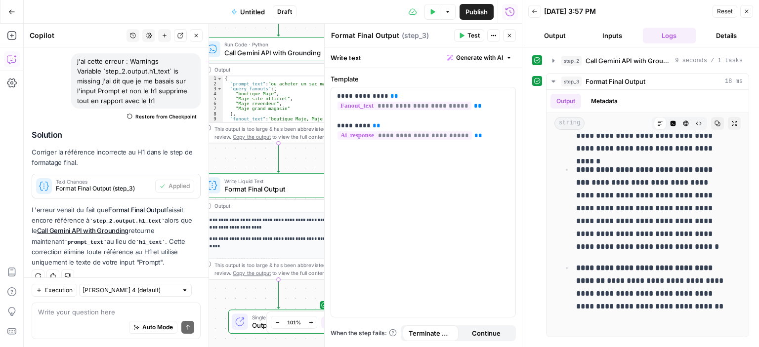
click at [239, 160] on div "Workflow Input Settings Inputs Run Code · Python Call Gemini API with Grounding…" at bounding box center [273, 186] width 498 height 324
click at [511, 33] on icon "button" at bounding box center [510, 36] width 6 height 6
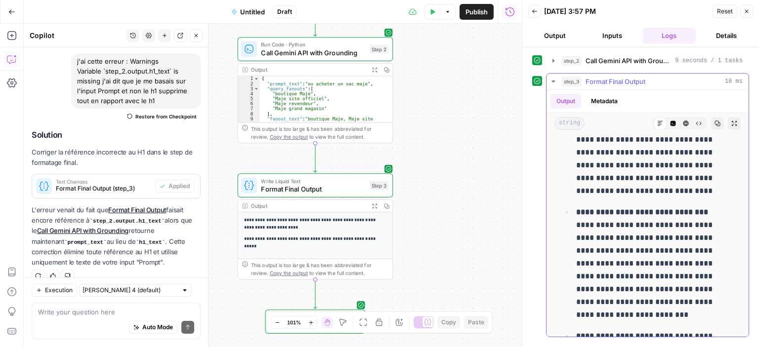
scroll to position [0, 0]
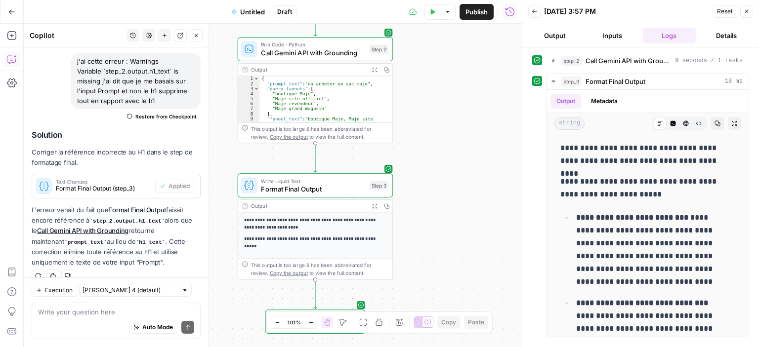
click at [425, 160] on div "Workflow Input Settings Inputs Run Code · Python Call Gemini API with Grounding…" at bounding box center [273, 186] width 498 height 324
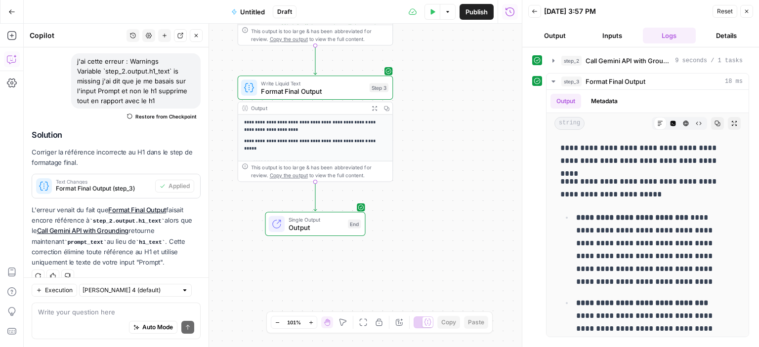
click at [433, 128] on div "Workflow Input Settings Inputs Run Code · Python Call Gemini API with Grounding…" at bounding box center [273, 186] width 498 height 324
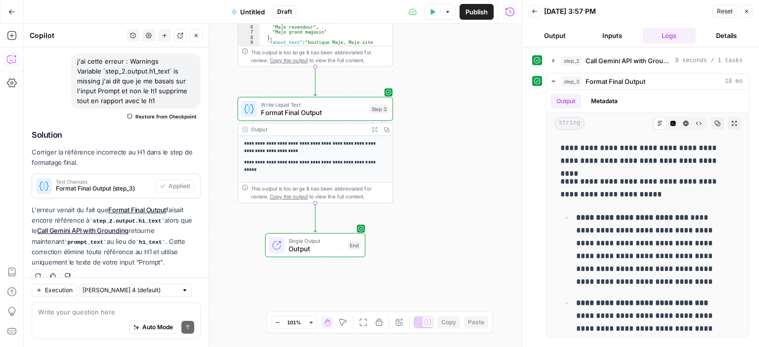
click at [562, 35] on button "Output" at bounding box center [554, 36] width 53 height 16
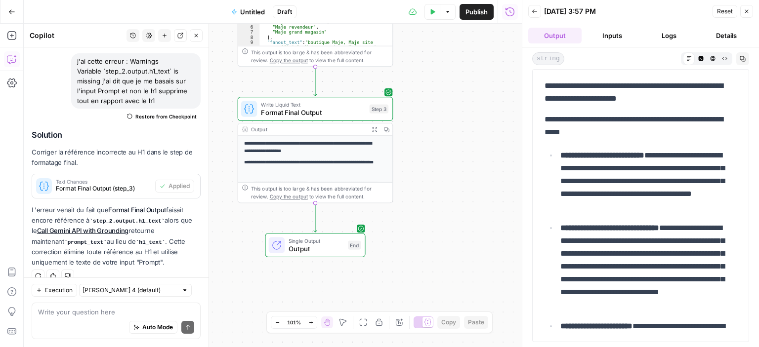
click at [608, 33] on button "Inputs" at bounding box center [612, 36] width 53 height 16
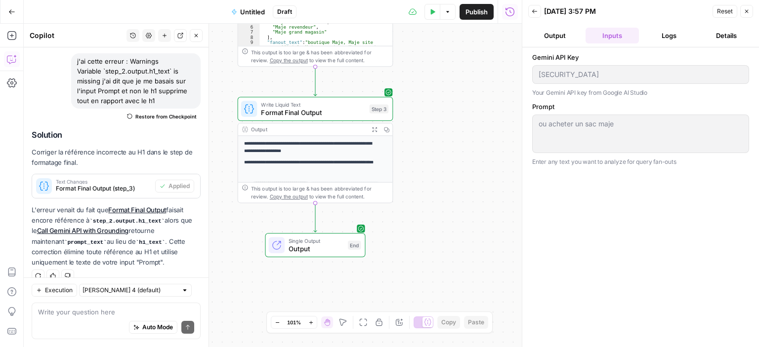
click at [562, 66] on div "[SECURITY_DATA]" at bounding box center [640, 74] width 217 height 19
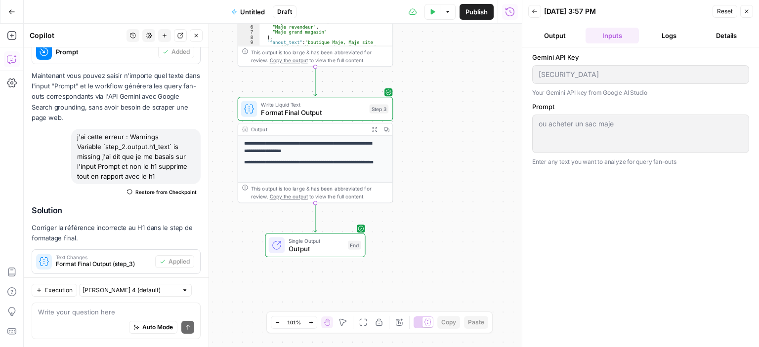
scroll to position [2292, 0]
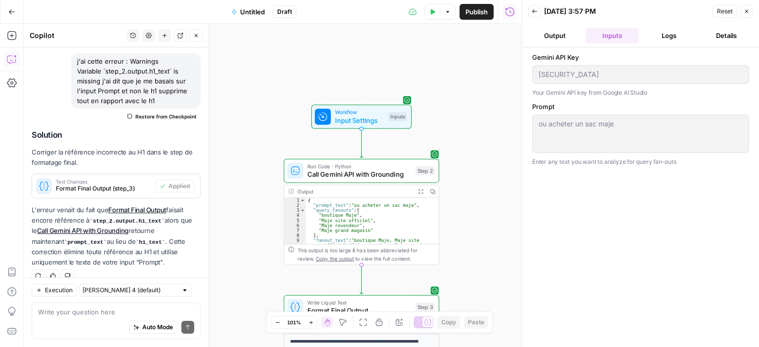
click at [429, 11] on icon "button" at bounding box center [432, 12] width 6 height 6
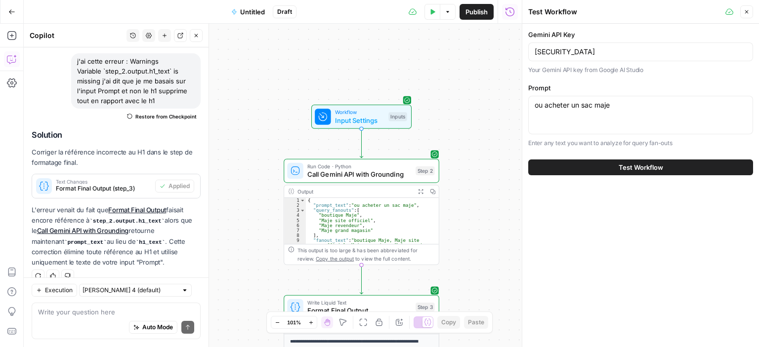
click at [630, 165] on span "Test Workflow" at bounding box center [641, 168] width 44 height 10
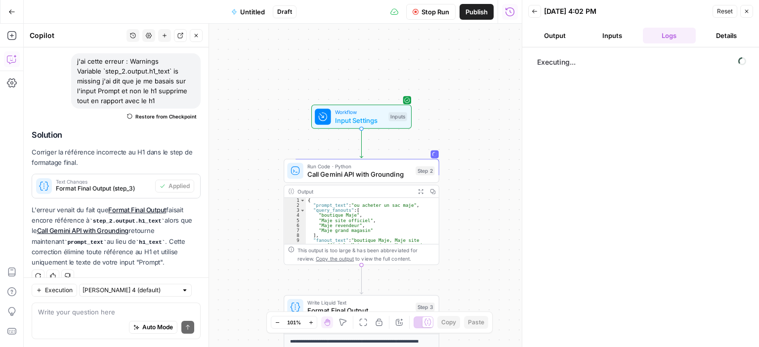
click at [607, 33] on button "Inputs" at bounding box center [612, 36] width 53 height 16
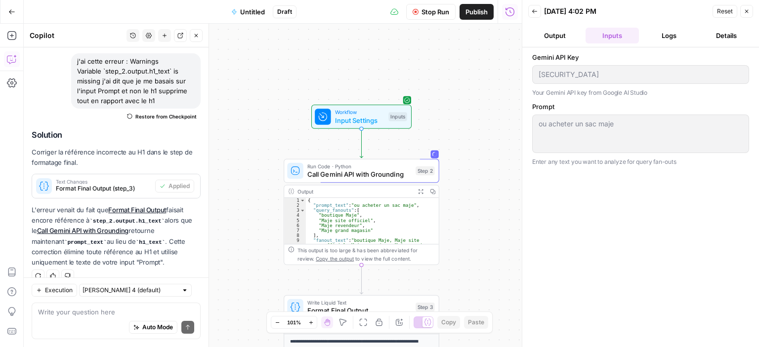
click at [568, 35] on button "Output" at bounding box center [554, 36] width 53 height 16
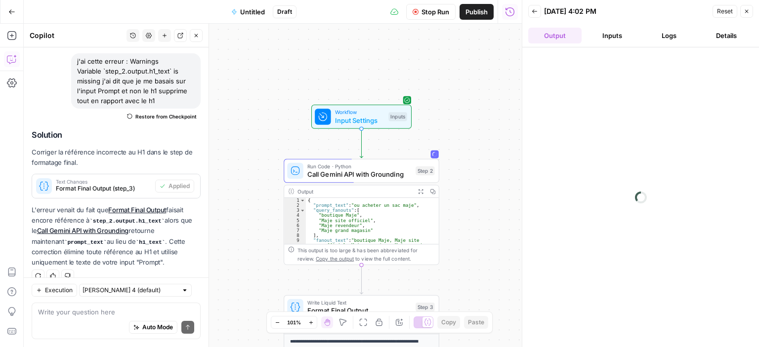
click at [623, 43] on button "Inputs" at bounding box center [612, 36] width 53 height 16
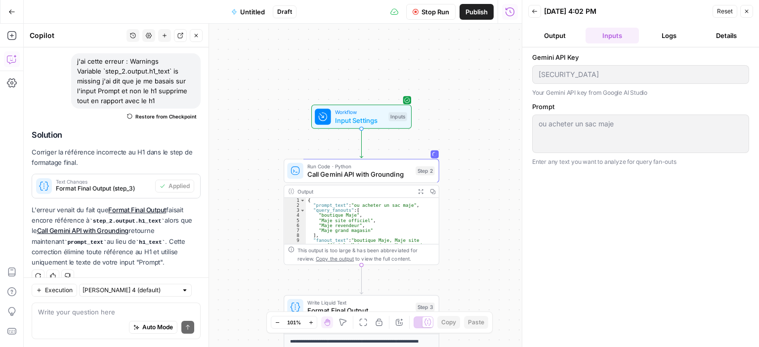
click at [654, 33] on button "Logs" at bounding box center [669, 36] width 53 height 16
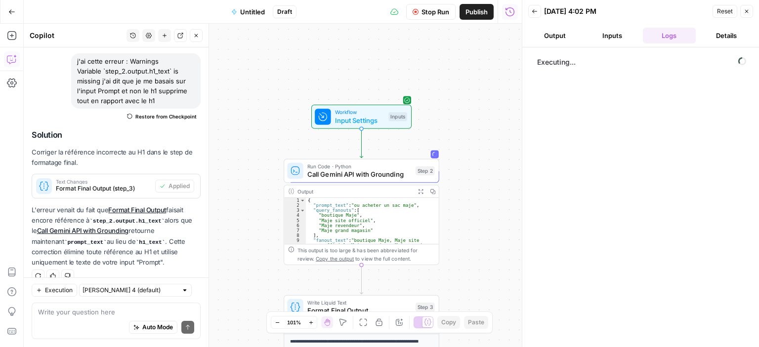
click at [708, 32] on button "Details" at bounding box center [726, 36] width 53 height 16
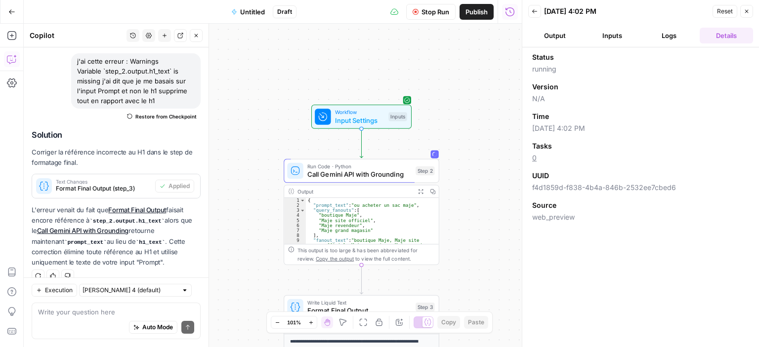
click at [708, 32] on button "Details" at bounding box center [726, 36] width 53 height 16
click at [569, 35] on button "Output" at bounding box center [554, 36] width 53 height 16
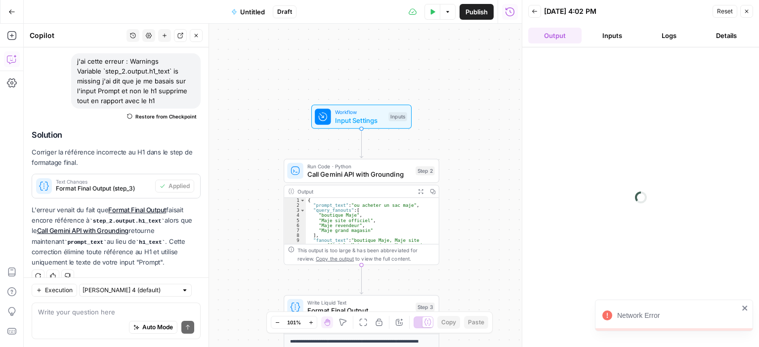
click at [745, 313] on div "Network Error" at bounding box center [674, 316] width 158 height 32
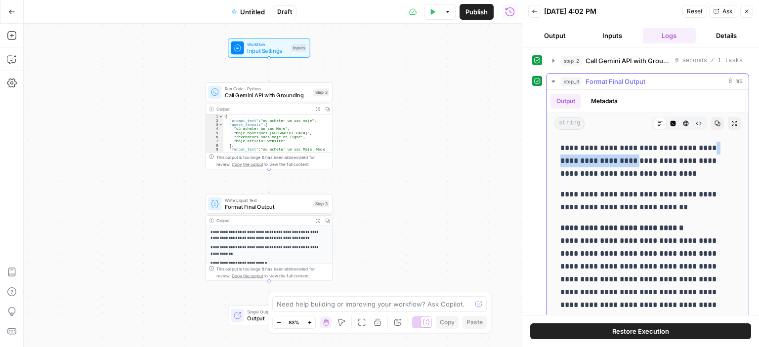
drag, startPoint x: 643, startPoint y: 163, endPoint x: 560, endPoint y: 156, distance: 82.9
click at [560, 156] on p "**********" at bounding box center [640, 161] width 160 height 39
drag, startPoint x: 686, startPoint y: 171, endPoint x: 611, endPoint y: 170, distance: 74.6
click at [611, 170] on p "**********" at bounding box center [640, 161] width 160 height 39
drag, startPoint x: 640, startPoint y: 159, endPoint x: 559, endPoint y: 158, distance: 81.1
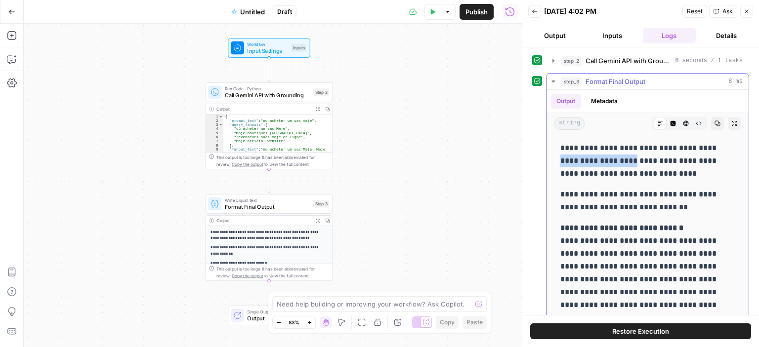
click at [508, 186] on div "Workflow Input Settings Inputs Run Code · Python Call Gemini API with Grounding…" at bounding box center [273, 186] width 498 height 324
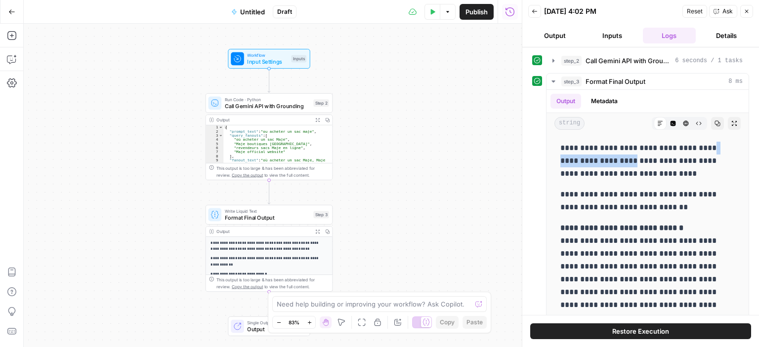
click at [455, 129] on div "Workflow Input Settings Inputs Run Code · Python Call Gemini API with Grounding…" at bounding box center [273, 186] width 498 height 324
